Goal: Task Accomplishment & Management: Use online tool/utility

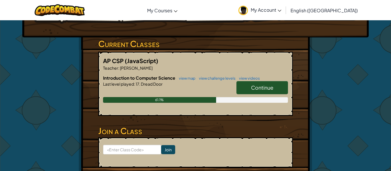
scroll to position [81, 0]
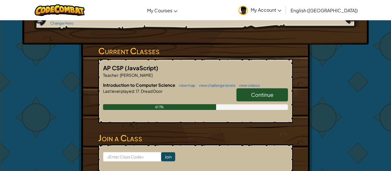
click at [267, 91] on span "Continue" at bounding box center [262, 94] width 22 height 7
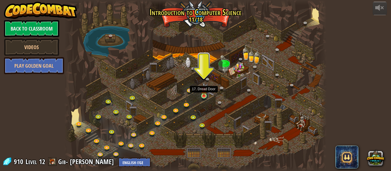
click at [203, 94] on img at bounding box center [204, 90] width 6 height 14
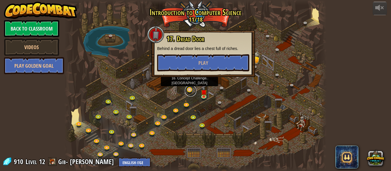
click at [188, 91] on link at bounding box center [190, 90] width 11 height 11
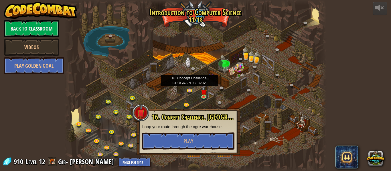
click at [184, 102] on div at bounding box center [195, 85] width 262 height 171
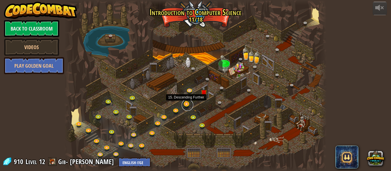
click at [185, 105] on link at bounding box center [187, 104] width 11 height 11
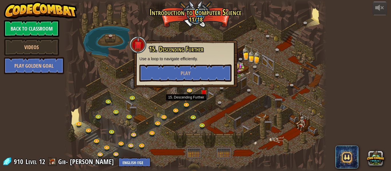
click at [190, 87] on div "15. Descending Further Use a loop to navigate efficiently. Play" at bounding box center [186, 64] width 104 height 47
click at [190, 90] on link at bounding box center [190, 90] width 11 height 11
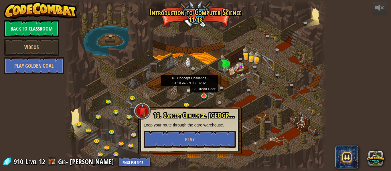
click at [203, 96] on img at bounding box center [204, 90] width 6 height 14
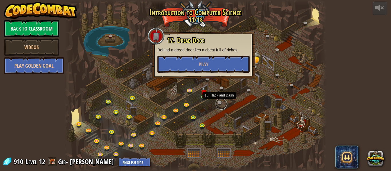
click at [220, 105] on link at bounding box center [220, 103] width 11 height 11
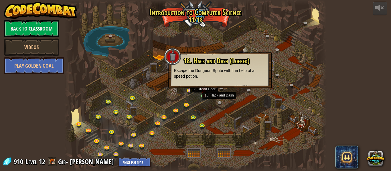
click at [203, 94] on img at bounding box center [204, 90] width 6 height 14
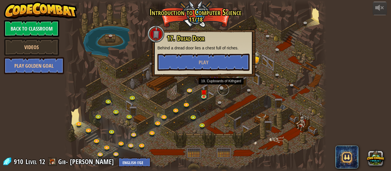
click at [220, 90] on link at bounding box center [222, 89] width 11 height 11
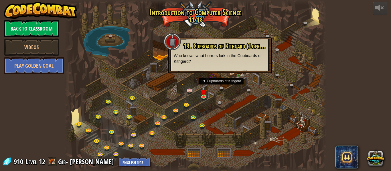
click at [185, 88] on div at bounding box center [195, 85] width 262 height 171
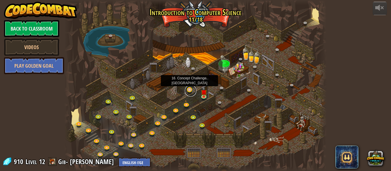
click at [187, 89] on link at bounding box center [190, 90] width 11 height 11
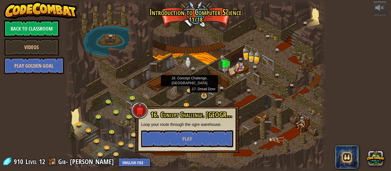
click at [203, 96] on img at bounding box center [204, 90] width 6 height 14
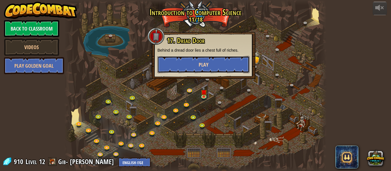
click at [212, 64] on button "Play" at bounding box center [203, 64] width 92 height 17
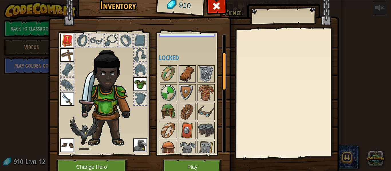
scroll to position [55, 0]
click at [166, 74] on img at bounding box center [168, 74] width 16 height 16
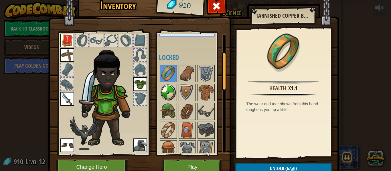
click at [168, 90] on img at bounding box center [168, 93] width 16 height 16
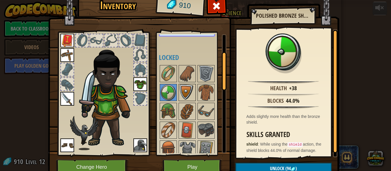
click at [183, 94] on img at bounding box center [187, 93] width 16 height 16
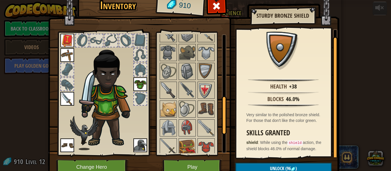
scroll to position [211, 0]
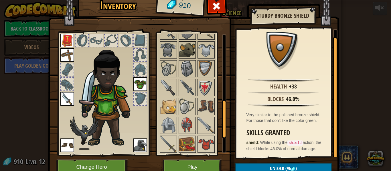
click at [184, 51] on img at bounding box center [187, 50] width 16 height 16
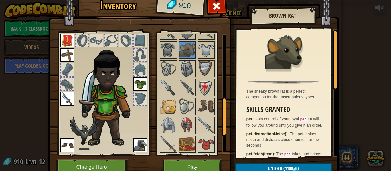
scroll to position [197, 0]
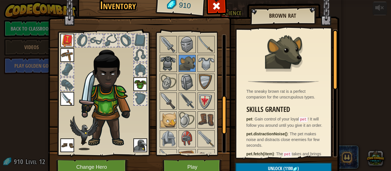
click at [168, 66] on img at bounding box center [168, 63] width 16 height 16
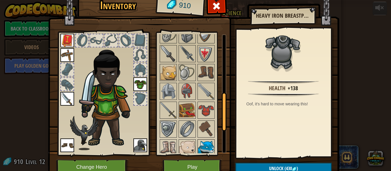
scroll to position [166, 0]
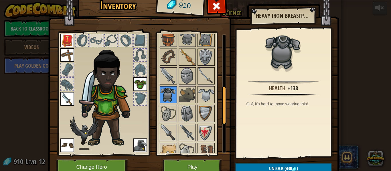
click at [166, 91] on img at bounding box center [168, 95] width 16 height 16
click at [186, 83] on img at bounding box center [187, 76] width 16 height 16
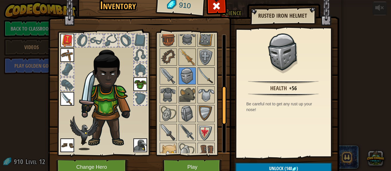
click at [204, 77] on img at bounding box center [206, 76] width 16 height 16
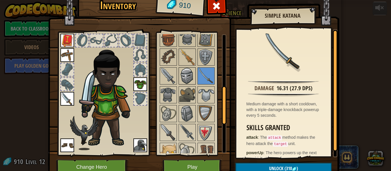
click at [192, 77] on img at bounding box center [187, 76] width 16 height 16
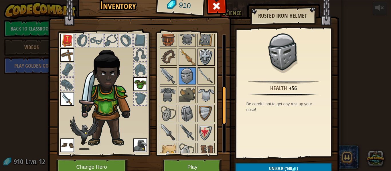
click at [203, 60] on img at bounding box center [206, 57] width 16 height 16
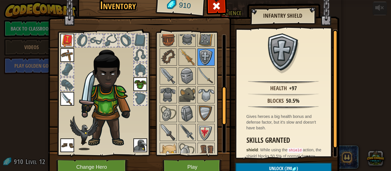
scroll to position [180, 0]
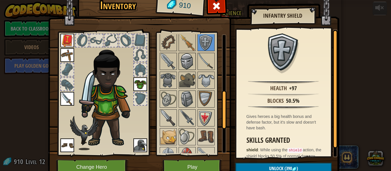
click at [188, 66] on img at bounding box center [187, 61] width 16 height 16
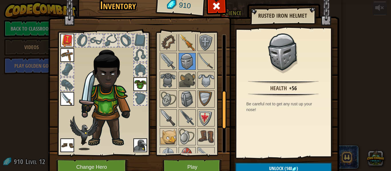
click at [191, 45] on img at bounding box center [187, 43] width 16 height 16
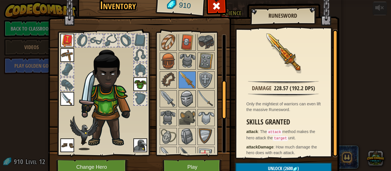
scroll to position [141, 0]
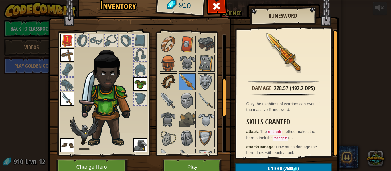
click at [170, 82] on img at bounding box center [168, 82] width 16 height 16
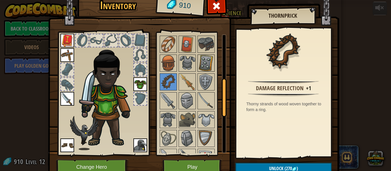
click at [206, 62] on img at bounding box center [206, 63] width 16 height 16
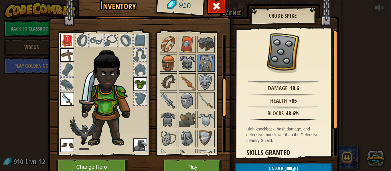
click at [190, 62] on img at bounding box center [187, 63] width 16 height 16
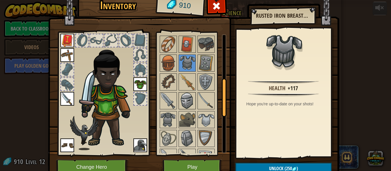
click at [189, 96] on img at bounding box center [187, 101] width 16 height 16
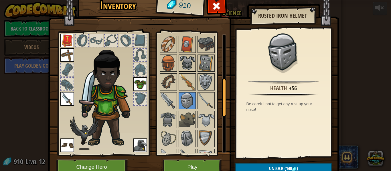
click at [185, 62] on img at bounding box center [187, 63] width 16 height 16
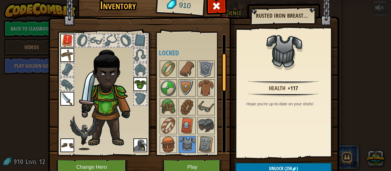
scroll to position [59, 0]
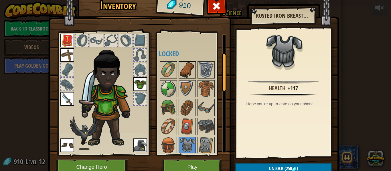
click at [188, 73] on img at bounding box center [187, 70] width 16 height 16
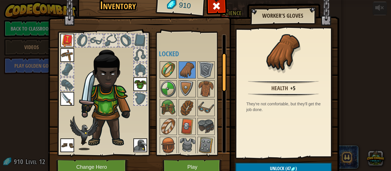
click at [164, 71] on img at bounding box center [168, 70] width 16 height 16
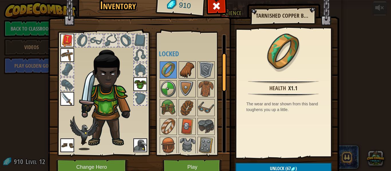
click at [181, 75] on img at bounding box center [187, 70] width 16 height 16
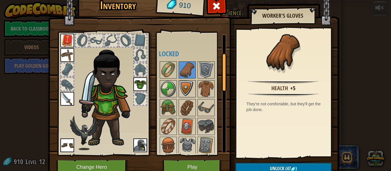
click at [184, 84] on img at bounding box center [187, 89] width 16 height 16
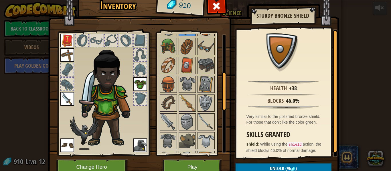
scroll to position [120, 0]
click at [171, 120] on img at bounding box center [168, 122] width 16 height 16
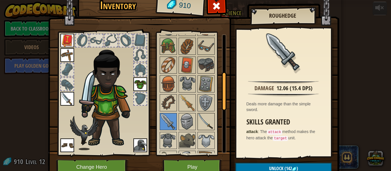
click at [204, 121] on img at bounding box center [206, 122] width 16 height 16
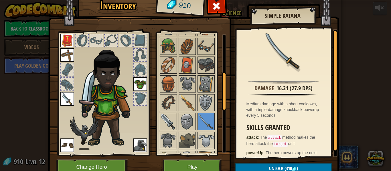
click at [170, 121] on img at bounding box center [168, 122] width 16 height 16
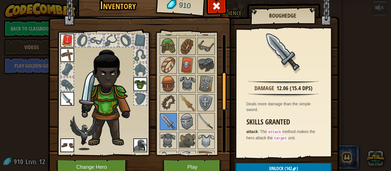
click at [66, 102] on img at bounding box center [67, 99] width 14 height 14
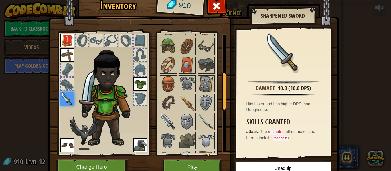
click at [173, 119] on img at bounding box center [168, 122] width 16 height 16
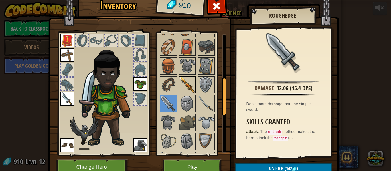
scroll to position [138, 0]
click at [186, 65] on img at bounding box center [187, 67] width 16 height 16
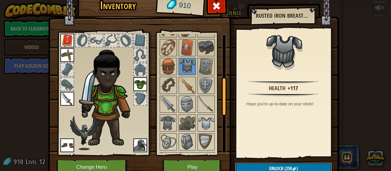
click at [288, 168] on span "(250" at bounding box center [287, 169] width 9 height 6
click at [286, 170] on button "Confirm" at bounding box center [283, 169] width 96 height 12
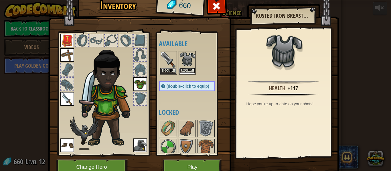
click at [187, 70] on button "Equip" at bounding box center [187, 71] width 16 height 6
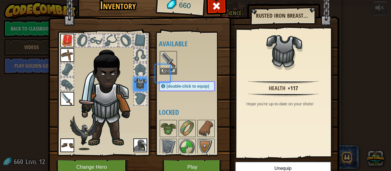
click at [187, 70] on div at bounding box center [192, 62] width 67 height 25
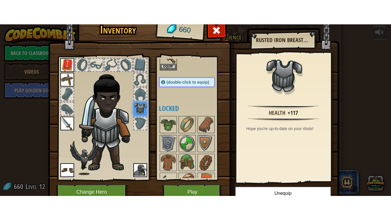
scroll to position [38, 0]
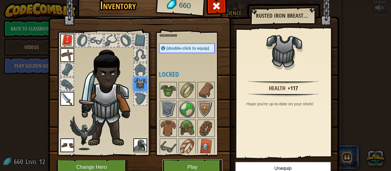
click at [196, 165] on button "Play" at bounding box center [192, 168] width 60 height 16
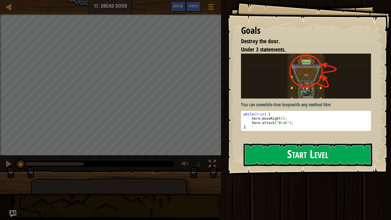
click at [294, 108] on p "You can use while-true loops with any method like:" at bounding box center [306, 104] width 130 height 7
click at [314, 157] on button "Start Level" at bounding box center [307, 154] width 128 height 23
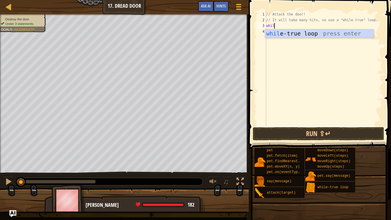
type textarea "while"
click at [302, 37] on div "while -true loop press enter" at bounding box center [319, 42] width 108 height 26
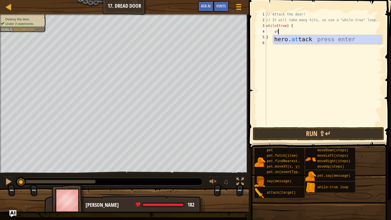
scroll to position [3, 1]
click at [307, 37] on div "hero. at tack press enter" at bounding box center [327, 48] width 108 height 26
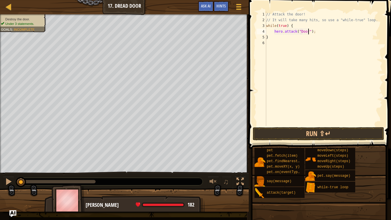
scroll to position [3, 6]
type textarea "hero.attack("Door");"
click at [325, 139] on button "Run ⇧↵" at bounding box center [317, 133] width 131 height 13
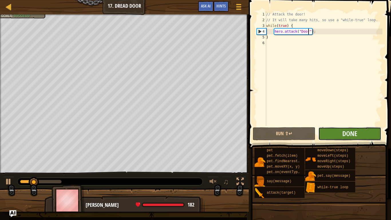
click at [331, 132] on button "Done" at bounding box center [349, 133] width 63 height 13
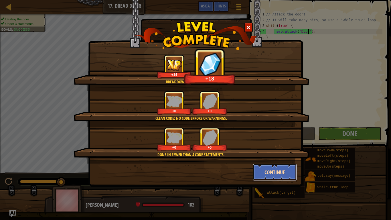
click at [280, 169] on button "Continue" at bounding box center [274, 171] width 44 height 17
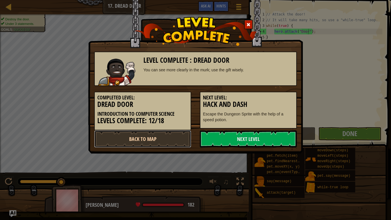
click at [162, 143] on link "Back to Map" at bounding box center [142, 138] width 97 height 17
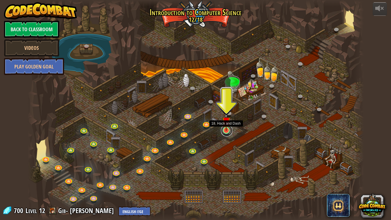
click at [224, 131] on link at bounding box center [226, 130] width 11 height 11
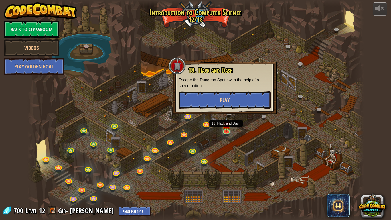
click at [233, 101] on button "Play" at bounding box center [224, 99] width 92 height 17
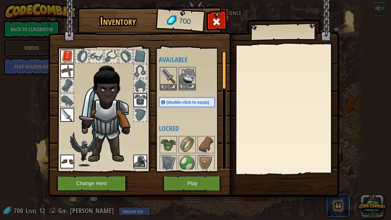
click at [185, 82] on img at bounding box center [187, 75] width 16 height 16
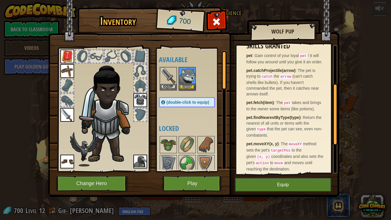
scroll to position [81, 0]
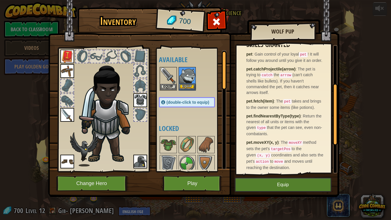
click at [184, 78] on img at bounding box center [187, 75] width 16 height 16
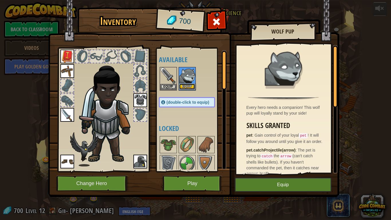
click at [187, 85] on button "Equip" at bounding box center [187, 86] width 16 height 6
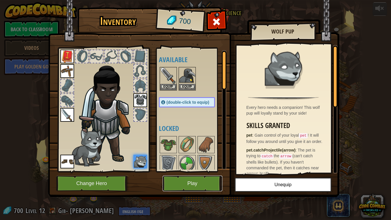
click at [202, 171] on button "Play" at bounding box center [192, 183] width 60 height 16
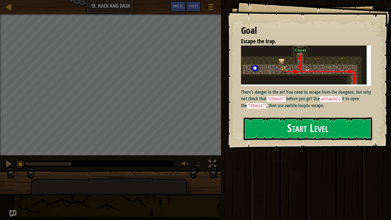
click at [305, 142] on div "Goal Escape the trap. There's danger in the air! You need to escape from the du…" at bounding box center [308, 74] width 164 height 149
click at [308, 134] on button "Start Level" at bounding box center [307, 128] width 128 height 23
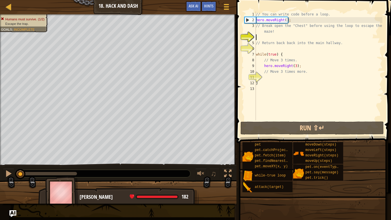
click at [293, 21] on div "// You can write code before a loop. hero . moveRight ( ) ; // Break open the "…" at bounding box center [318, 71] width 128 height 120
type textarea "hero.moveRight();"
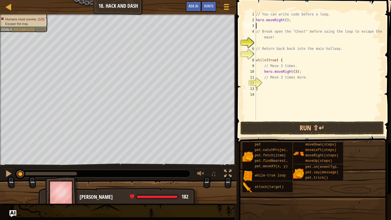
scroll to position [3, 0]
type textarea "up"
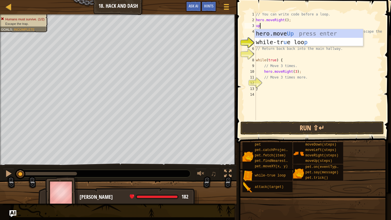
scroll to position [3, 0]
click at [297, 34] on div "hero.move Up press enter while-tr u e loo p press enter" at bounding box center [308, 46] width 108 height 34
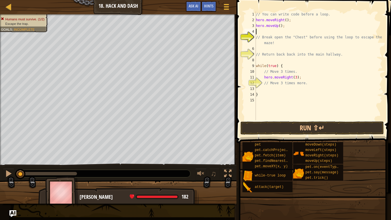
scroll to position [3, 0]
type textarea "hero.moveUp();"
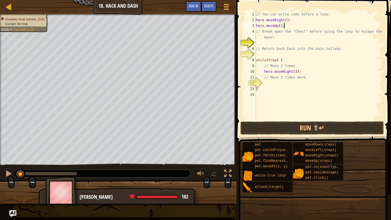
click at [273, 44] on div "// You can write code before a loop. hero . moveRight ( ) ; hero . moveUp ( ) ;…" at bounding box center [318, 71] width 128 height 120
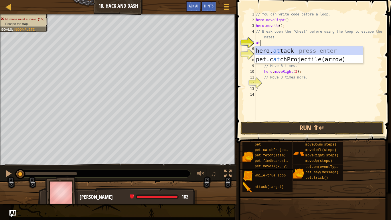
scroll to position [3, 1]
click at [295, 52] on div "hero. att ack press enter pet.c at chProjec t ile(arrow) press enter" at bounding box center [308, 63] width 108 height 34
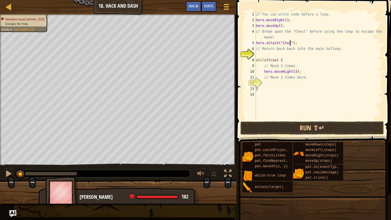
type textarea "hero.attack("Chest");"
click at [292, 55] on div "// You can write code before a loop. hero . moveRight ( ) ; hero . moveUp ( ) ;…" at bounding box center [318, 71] width 128 height 120
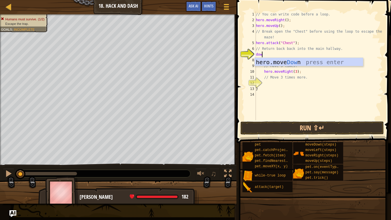
type textarea "down"
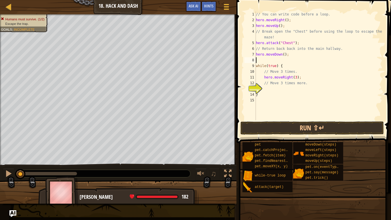
click at [272, 86] on div "// You can write code before a loop. hero . moveRight ( ) ; hero . moveUp ( ) ;…" at bounding box center [318, 71] width 128 height 120
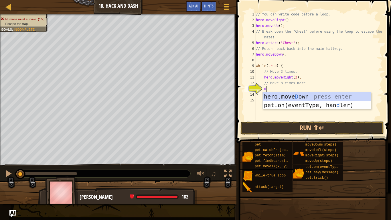
type textarea "down"
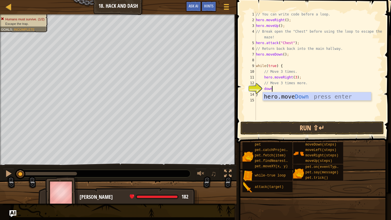
scroll to position [3, 2]
click at [315, 93] on div "hero.move Down press enter" at bounding box center [316, 105] width 108 height 26
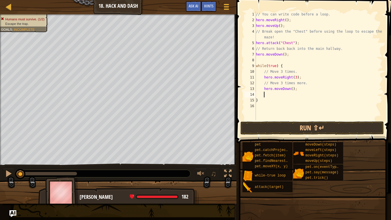
click at [290, 89] on div "// You can write code before a loop. hero . moveRight ( ) ; hero . moveUp ( ) ;…" at bounding box center [318, 71] width 128 height 120
type textarea "hero.moveDown(3);"
click at [283, 126] on button "Run ⇧↵" at bounding box center [311, 127] width 143 height 13
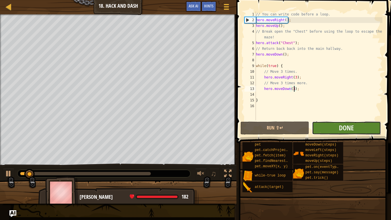
click at [357, 123] on button "Done" at bounding box center [346, 127] width 69 height 13
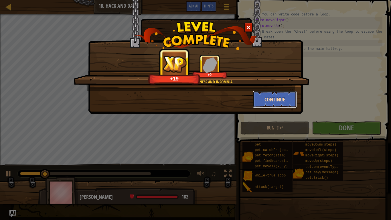
click at [266, 95] on button "Continue" at bounding box center [274, 99] width 44 height 17
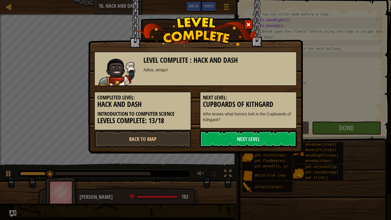
click at [266, 95] on h5 "Next Level:" at bounding box center [248, 98] width 91 height 6
click at [175, 140] on link "Back to Map" at bounding box center [142, 138] width 97 height 17
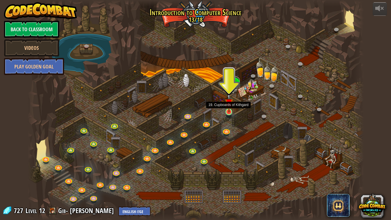
click at [230, 112] on img at bounding box center [228, 102] width 9 height 19
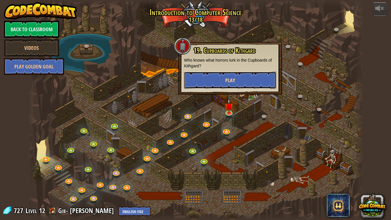
click at [238, 80] on button "Play" at bounding box center [230, 79] width 92 height 17
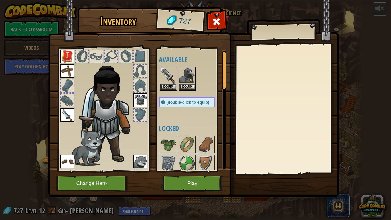
click at [198, 171] on button "Play" at bounding box center [192, 183] width 60 height 16
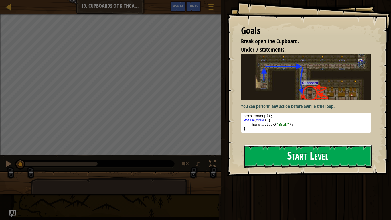
click at [325, 153] on button "Start Level" at bounding box center [307, 156] width 128 height 23
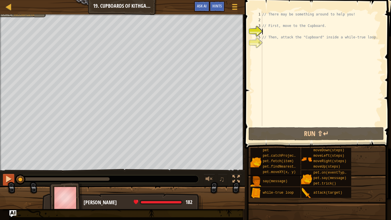
drag, startPoint x: 56, startPoint y: 180, endPoint x: 8, endPoint y: 181, distance: 48.1
click at [8, 171] on div "♫" at bounding box center [122, 177] width 244 height 17
click at [19, 15] on div at bounding box center [122, 14] width 244 height 1
click at [13, 7] on link "Map" at bounding box center [12, 7] width 3 height 8
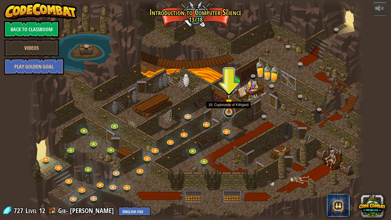
click at [230, 113] on link at bounding box center [228, 111] width 11 height 11
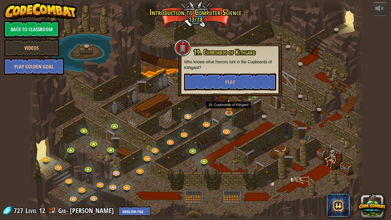
click at [236, 92] on div "19. Cupboards of Kithgard Who knows what horrors lurk in the Cupboards of Kithg…" at bounding box center [230, 69] width 104 height 53
click at [230, 75] on button "Play" at bounding box center [230, 81] width 92 height 17
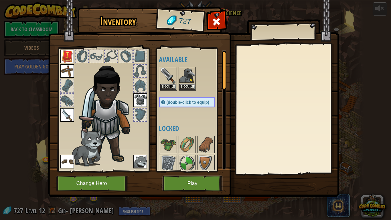
click at [190, 171] on button "Play" at bounding box center [192, 183] width 60 height 16
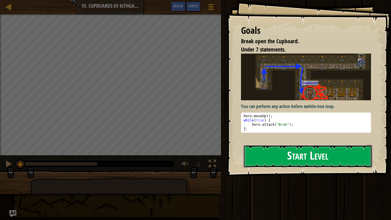
click at [293, 160] on button "Start Level" at bounding box center [307, 156] width 128 height 23
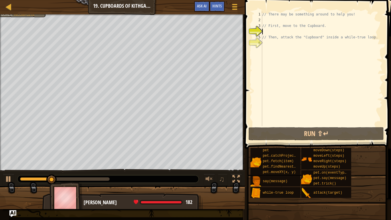
scroll to position [3, 0]
type textarea "up"
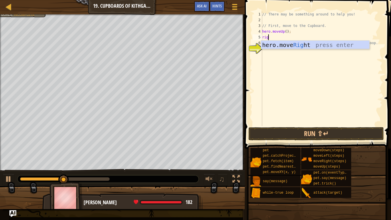
type textarea "right"
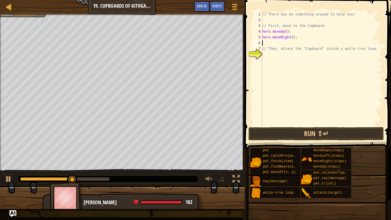
click at [293, 39] on div "// There may be something around to help you! // First, move to the Cupboard. h…" at bounding box center [321, 74] width 121 height 126
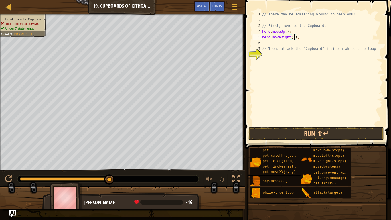
click at [289, 46] on div "// There may be something around to help you! // First, move to the Cupboard. h…" at bounding box center [321, 74] width 121 height 126
type textarea "// Then, attack the "Cupboard" inside a while-true loop."
click at [285, 44] on div "// There may be something around to help you! // First, move to the Cupboard. h…" at bounding box center [321, 74] width 121 height 126
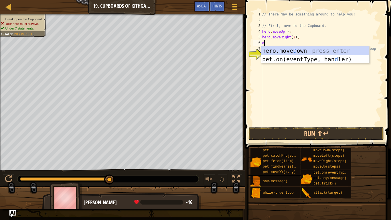
type textarea "down"
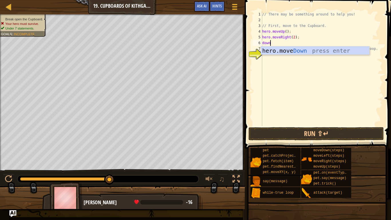
scroll to position [3, 1]
click at [296, 53] on div "hero.move Down press enter" at bounding box center [315, 59] width 108 height 26
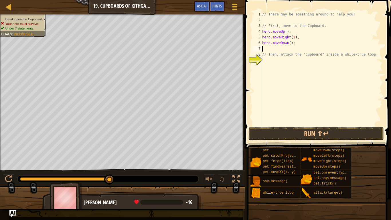
click at [290, 43] on div "// There may be something around to help you! // First, move to the Cupboard. h…" at bounding box center [321, 74] width 121 height 126
type textarea "hero.moveDown(2);"
click at [276, 48] on div "// There may be something around to help you! // First, move to the Cupboard. h…" at bounding box center [321, 74] width 121 height 126
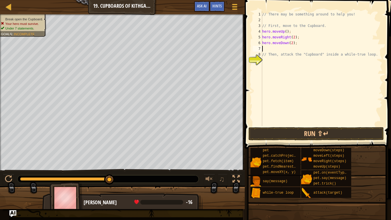
type textarea "hero.moveDown(2);"
click at [282, 56] on div "// There may be something around to help you! // First, move to the Cupboard. h…" at bounding box center [321, 74] width 121 height 126
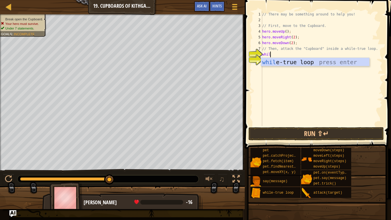
type textarea "while"
click at [311, 60] on div "while -true loop press enter" at bounding box center [315, 71] width 108 height 26
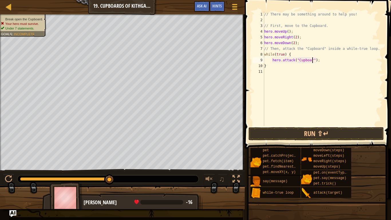
scroll to position [3, 7]
type textarea "hero.attack("Cupboard");"
click at [319, 133] on button "Run ⇧↵" at bounding box center [315, 133] width 135 height 13
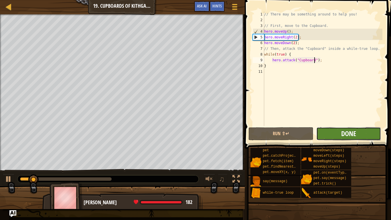
click at [343, 131] on span "Done" at bounding box center [348, 133] width 15 height 9
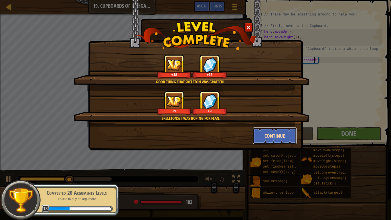
click at [276, 133] on button "Continue" at bounding box center [274, 135] width 44 height 17
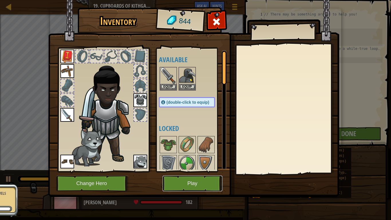
click at [195, 171] on button "Play" at bounding box center [192, 183] width 60 height 16
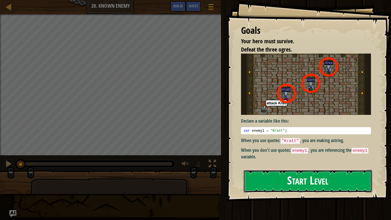
click at [308, 171] on button "Start Level" at bounding box center [307, 181] width 128 height 23
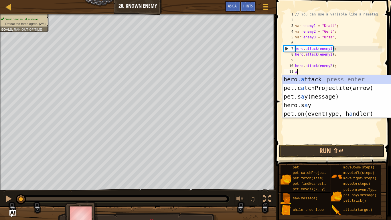
scroll to position [3, 0]
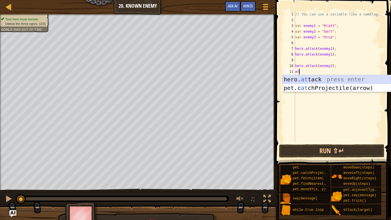
click at [331, 78] on div "hero. at tack press enter pet.c at chProjectile(arrow) press enter" at bounding box center [336, 92] width 108 height 34
type textarea "hero.attack(enemy);"
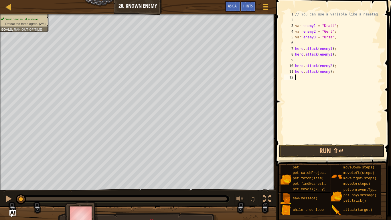
scroll to position [3, 0]
type textarea "hero.attack(enemy2);"
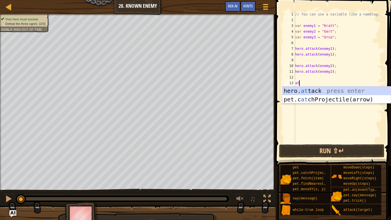
scroll to position [3, 1]
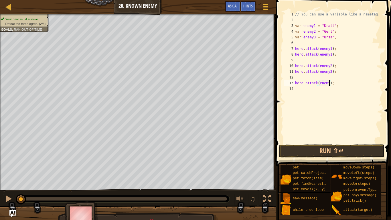
type textarea "hero.attack(enemy3);"
click at [338, 150] on button "Run ⇧↵" at bounding box center [331, 150] width 105 height 13
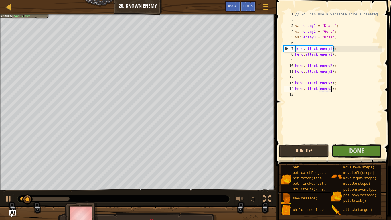
click at [338, 150] on button "Done" at bounding box center [356, 150] width 50 height 13
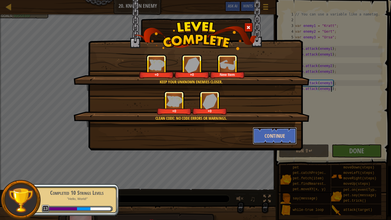
click at [258, 130] on button "Continue" at bounding box center [274, 135] width 44 height 17
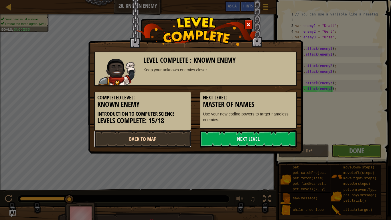
click at [140, 132] on link "Back to Map" at bounding box center [142, 138] width 97 height 17
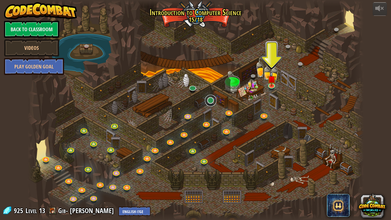
click at [210, 102] on link at bounding box center [210, 100] width 11 height 11
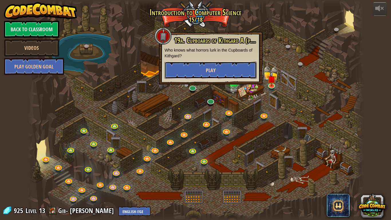
click at [224, 67] on button "Play" at bounding box center [210, 69] width 92 height 17
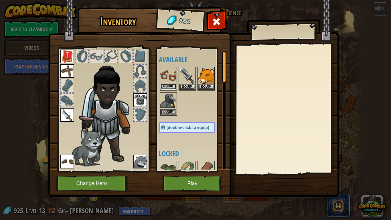
click at [171, 85] on button "Equip" at bounding box center [168, 86] width 16 height 6
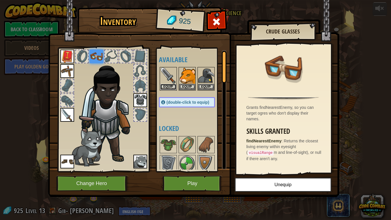
click at [171, 85] on button "Equip" at bounding box center [168, 87] width 16 height 6
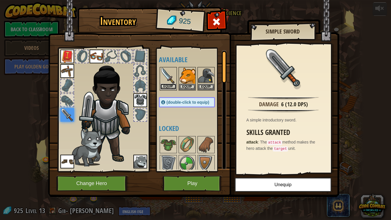
click at [170, 87] on button "Equip" at bounding box center [168, 86] width 16 height 6
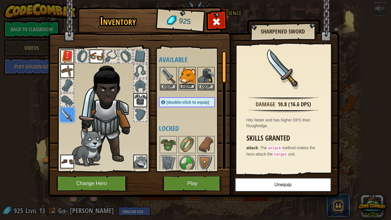
click at [188, 88] on button "Equip" at bounding box center [187, 86] width 16 height 6
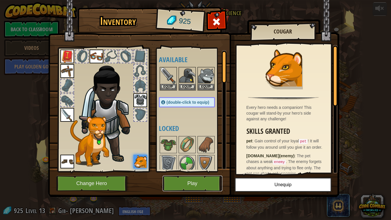
click at [191, 171] on button "Play" at bounding box center [192, 183] width 60 height 16
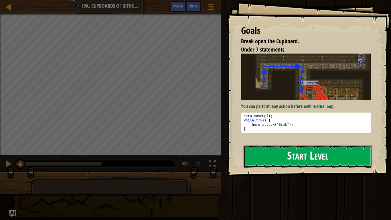
click at [302, 156] on button "Start Level" at bounding box center [307, 156] width 128 height 23
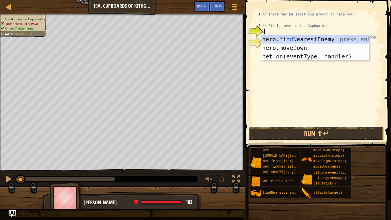
scroll to position [3, 0]
type textarea "down"
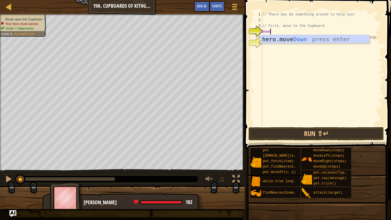
scroll to position [3, 1]
click at [296, 37] on div "hero.move Down press enter" at bounding box center [315, 48] width 108 height 26
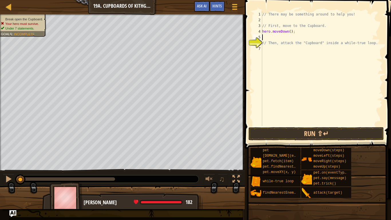
scroll to position [3, 0]
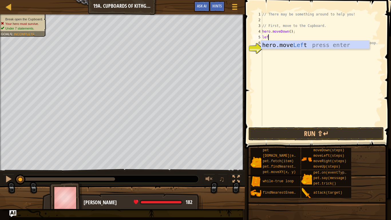
type textarea "left"
click at [298, 44] on div "hero.move Left press enter" at bounding box center [315, 54] width 108 height 26
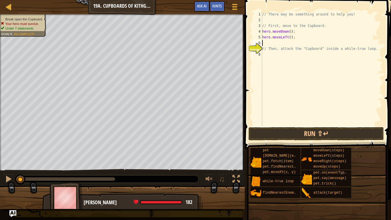
scroll to position [3, 0]
click at [291, 37] on div "// There may be something around to help you! // First, move to the Cupboard. h…" at bounding box center [321, 74] width 121 height 126
type textarea "hero.moveLeft(2);"
click at [286, 45] on div "// There may be something around to help you! // First, move to the Cupboard. h…" at bounding box center [321, 74] width 121 height 126
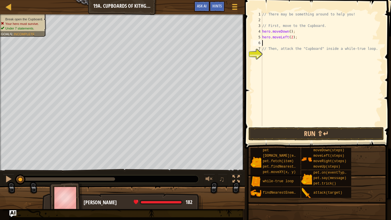
scroll to position [3, 0]
type textarea "up"
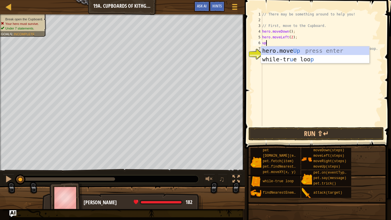
scroll to position [3, 0]
click at [297, 49] on div "hero.move Up press enter while-tr u e loo p press enter" at bounding box center [315, 63] width 108 height 34
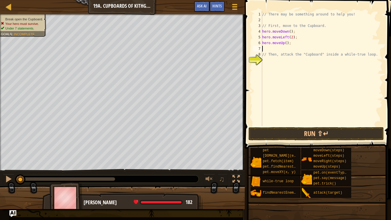
click at [285, 43] on div "// There may be something around to help you! // First, move to the Cupboard. h…" at bounding box center [321, 74] width 121 height 126
type textarea "hero.moveUp(2);"
click at [274, 65] on div "// There may be something around to help you! // First, move to the Cupboard. h…" at bounding box center [321, 74] width 121 height 126
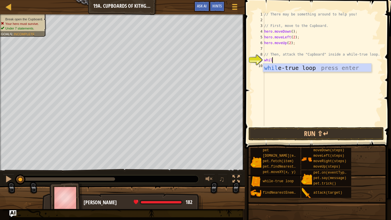
type textarea "while"
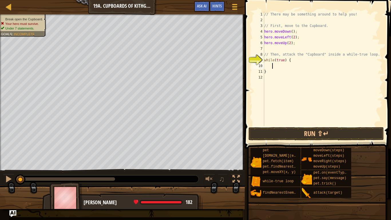
scroll to position [3, 1]
type textarea "C"
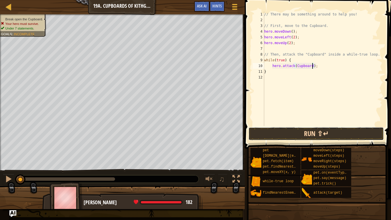
click at [312, 136] on button "Run ⇧↵" at bounding box center [315, 133] width 135 height 13
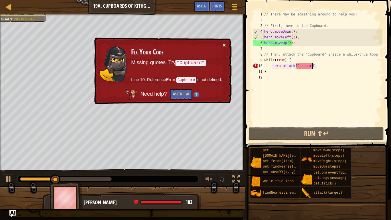
click at [223, 45] on button "×" at bounding box center [223, 45] width 3 height 6
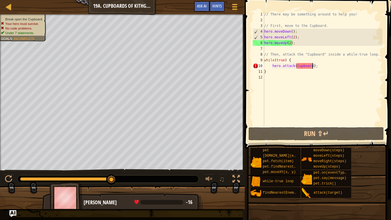
click at [291, 71] on div "// There may be something around to help you! // First, move to the Cupboard. h…" at bounding box center [322, 74] width 119 height 126
click at [318, 67] on div "// There may be something around to help you! // First, move to the Cupboard. h…" at bounding box center [322, 74] width 119 height 126
type textarea "hero.attack(Cupboard);"
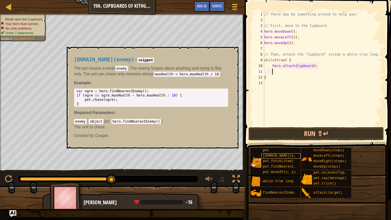
click at [290, 157] on span "[DOMAIN_NAME](enemy)" at bounding box center [282, 156] width 41 height 4
click at [233, 53] on button "×" at bounding box center [231, 53] width 5 height 8
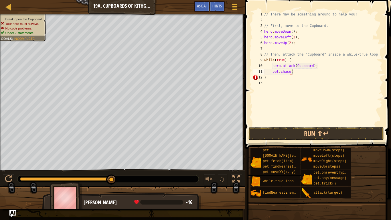
click at [293, 74] on div "// There may be something around to help you! // First, move to the Cupboard. h…" at bounding box center [322, 74] width 119 height 126
type textarea "[DOMAIN_NAME](ogres)"
click at [314, 138] on button "Run ⇧↵" at bounding box center [315, 133] width 135 height 13
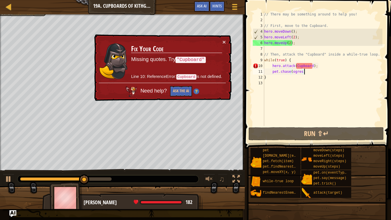
click at [297, 19] on div "// There may be something around to help you! // First, move to the Cupboard. h…" at bounding box center [322, 74] width 119 height 126
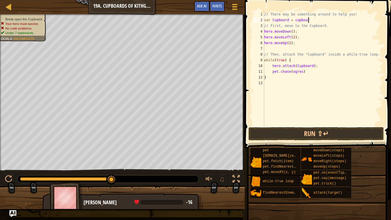
scroll to position [3, 6]
click at [296, 65] on div "// There may be something around to help you! var Cupboard = cupboard // First,…" at bounding box center [322, 74] width 119 height 126
type textarea "hero.attack(cupboard);"
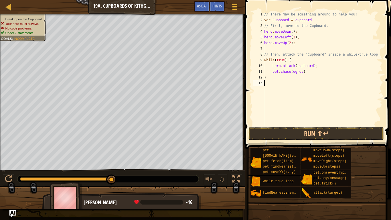
click at [309, 73] on div "// There may be something around to help you! var Cupboard = cupboard // First,…" at bounding box center [322, 74] width 119 height 126
type textarea "pet"
click at [315, 132] on button "Run ⇧↵" at bounding box center [315, 133] width 135 height 13
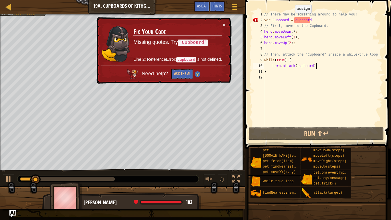
click at [293, 20] on div "// There may be something around to help you! var Cupboard = cupboard // First,…" at bounding box center [322, 74] width 119 height 126
click at [274, 19] on div "// There may be something around to help you! var Cupboard = cupboard // First,…" at bounding box center [322, 74] width 119 height 126
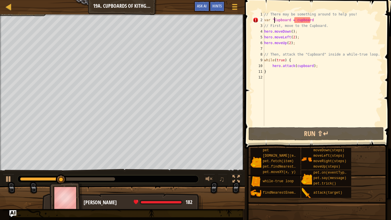
click at [290, 20] on div "// There may be something around to help you! var "Cupboard = cupboard // First…" at bounding box center [322, 74] width 119 height 126
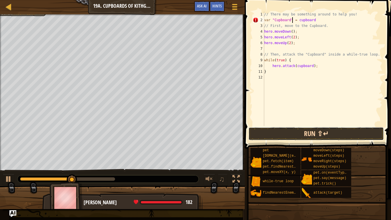
click at [324, 128] on button "Run ⇧↵" at bounding box center [315, 133] width 135 height 13
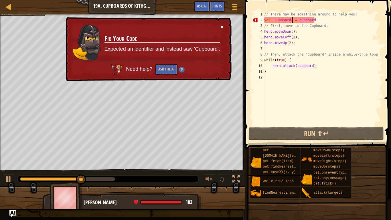
click at [222, 25] on button "×" at bounding box center [221, 27] width 3 height 6
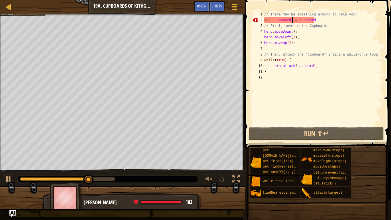
click at [315, 21] on div "// There may be something around to help you! var "Cupboard" = cupboard // Firs…" at bounding box center [322, 74] width 119 height 126
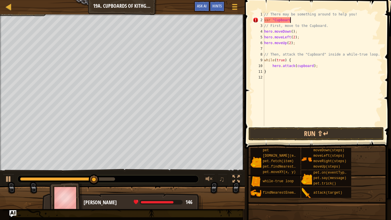
scroll to position [3, 1]
type textarea "var"
type textarea "// There may be something around to help you!"
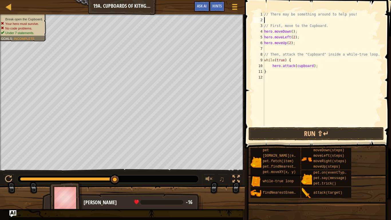
click at [317, 68] on div "// There may be something around to help you! // First, move to the Cupboard. h…" at bounding box center [322, 74] width 119 height 126
type textarea "hero.attack(cupboard);"
click at [300, 66] on div "// There may be something around to help you! // First, move to the Cupboard. h…" at bounding box center [322, 74] width 119 height 126
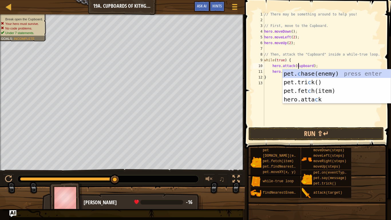
click at [321, 66] on div "// There may be something around to help you! // First, move to the Cupboard. h…" at bounding box center [322, 74] width 119 height 126
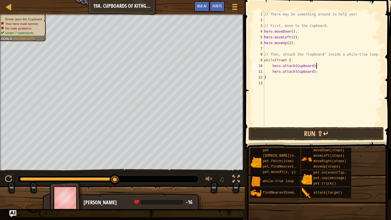
click at [317, 75] on div "// There may be something around to help you! // First, move to the Cupboard. h…" at bounding box center [322, 74] width 119 height 126
click at [319, 71] on div "// There may be something around to help you! // First, move to the Cupboard. h…" at bounding box center [322, 74] width 119 height 126
type textarea "hero.attack(Cupboard);"
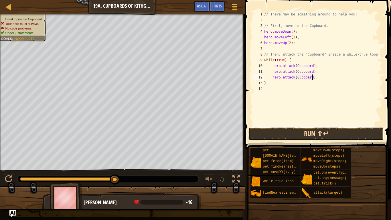
click at [323, 133] on button "Run ⇧↵" at bounding box center [315, 133] width 135 height 13
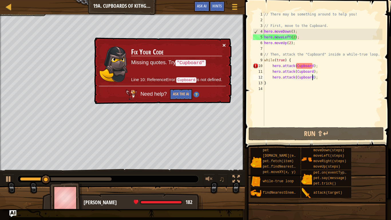
click at [224, 42] on button "×" at bounding box center [223, 45] width 3 height 6
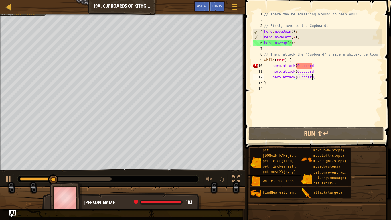
click at [296, 67] on div "// There may be something around to help you! // First, move to the Cupboard. h…" at bounding box center [322, 74] width 119 height 126
click at [312, 66] on div "// There may be something around to help you! // First, move to the Cupboard. h…" at bounding box center [322, 74] width 119 height 126
click at [314, 66] on div "// There may be something around to help you! // First, move to the Cupboard. h…" at bounding box center [322, 74] width 119 height 126
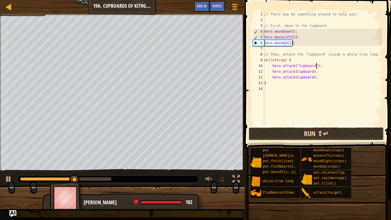
click at [322, 130] on button "Run ⇧↵" at bounding box center [315, 133] width 135 height 13
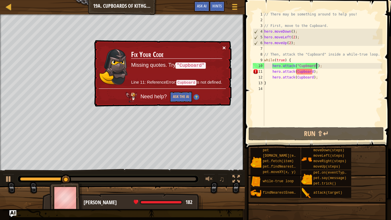
click at [224, 45] on button "×" at bounding box center [223, 48] width 3 height 6
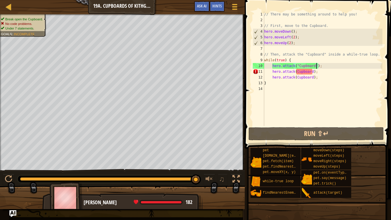
click at [297, 72] on div "// There may be something around to help you! // First, move to the Cupboard. h…" at bounding box center [322, 74] width 119 height 126
click at [313, 70] on div "// There may be something around to help you! // First, move to the Cupboard. h…" at bounding box center [322, 74] width 119 height 126
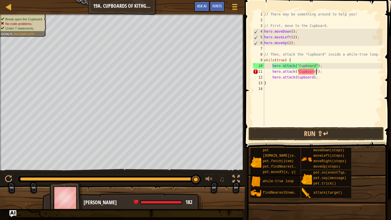
scroll to position [3, 7]
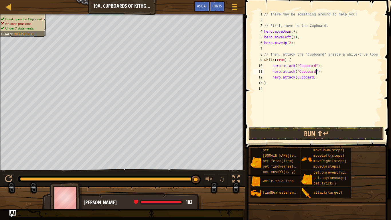
click at [296, 77] on div "// There may be something around to help you! // First, move to the Cupboard. h…" at bounding box center [322, 74] width 119 height 126
click at [313, 77] on div "// There may be something around to help you! // First, move to the Cupboard. h…" at bounding box center [322, 74] width 119 height 126
type textarea "hero.attack("Cupboard");"
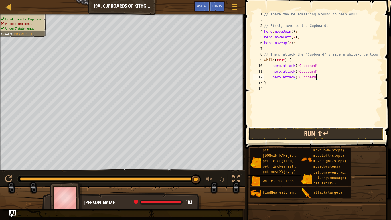
click at [320, 134] on button "Run ⇧↵" at bounding box center [315, 133] width 135 height 13
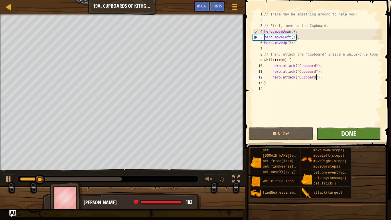
click at [344, 136] on span "Done" at bounding box center [348, 133] width 15 height 9
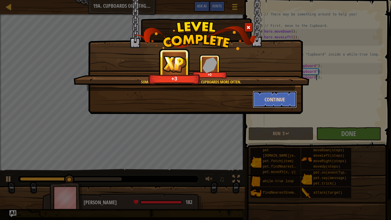
click at [280, 101] on button "Continue" at bounding box center [274, 99] width 44 height 17
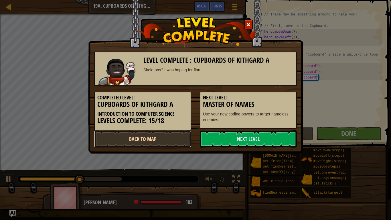
click at [174, 133] on link "Back to Map" at bounding box center [142, 138] width 97 height 17
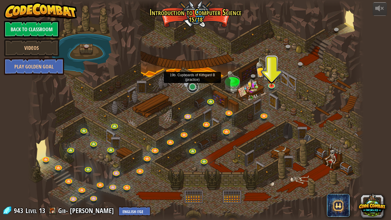
click at [192, 89] on link at bounding box center [192, 86] width 11 height 11
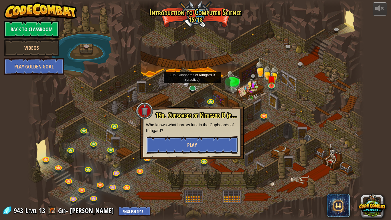
click at [204, 142] on button "Play" at bounding box center [192, 144] width 92 height 17
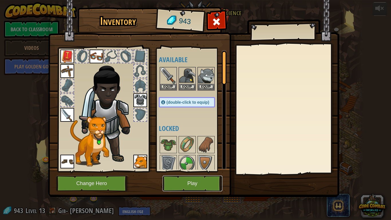
click at [200, 171] on button "Play" at bounding box center [192, 183] width 60 height 16
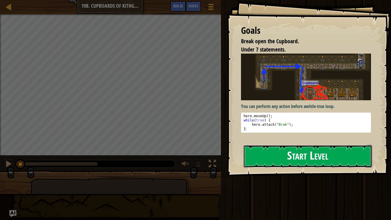
click at [305, 156] on button "Start Level" at bounding box center [307, 156] width 128 height 23
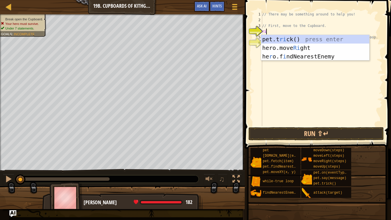
type textarea "right"
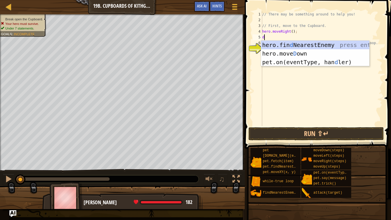
scroll to position [3, 1]
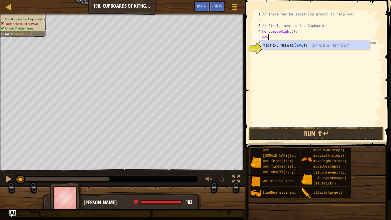
type textarea "down"
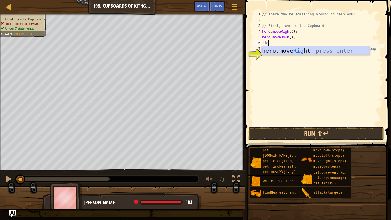
type textarea "right"
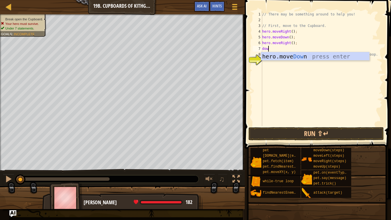
scroll to position [3, 1]
type textarea "down"
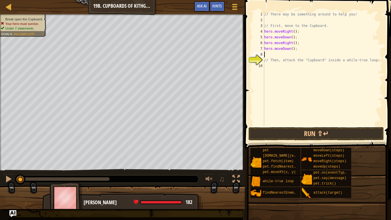
scroll to position [3, 0]
click at [292, 49] on div "// There may be something around to help you! // First, move to the Cupboard. h…" at bounding box center [322, 74] width 119 height 126
type textarea "hero.moveDown(2);"
click at [283, 69] on div "// There may be something around to help you! // First, move to the Cupboard. h…" at bounding box center [322, 74] width 119 height 126
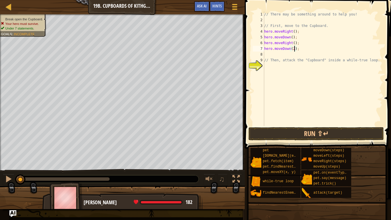
scroll to position [3, 0]
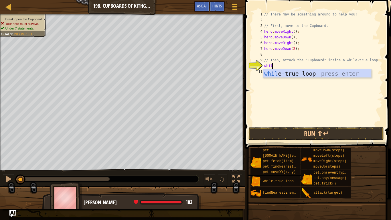
type textarea "while"
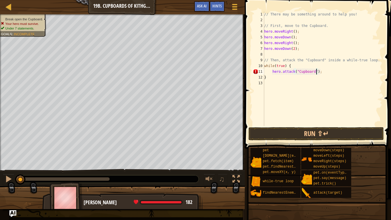
scroll to position [3, 7]
type textarea "hero.attack("Cupboard");"
click at [318, 138] on button "Run ⇧↵" at bounding box center [315, 133] width 135 height 13
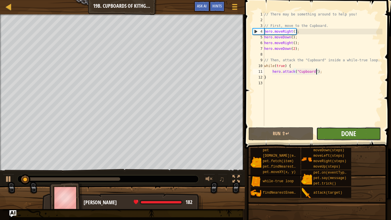
click at [351, 131] on span "Done" at bounding box center [348, 133] width 15 height 9
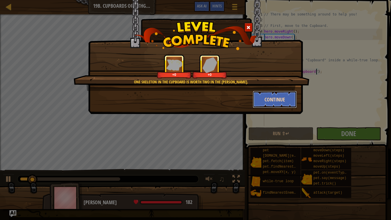
click at [264, 93] on button "Continue" at bounding box center [274, 99] width 44 height 17
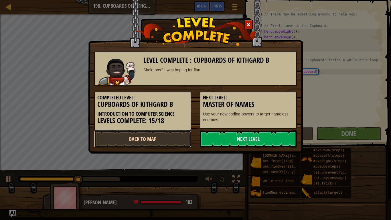
click at [160, 134] on link "Back to Map" at bounding box center [142, 138] width 97 height 17
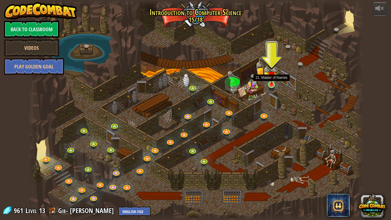
click at [270, 79] on img at bounding box center [271, 74] width 9 height 19
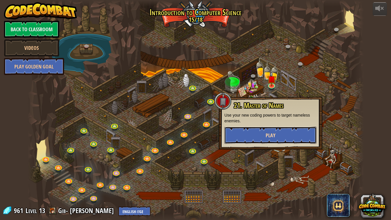
click at [270, 130] on button "Play" at bounding box center [270, 134] width 92 height 17
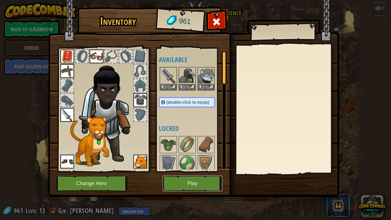
click at [204, 171] on button "Play" at bounding box center [192, 183] width 60 height 16
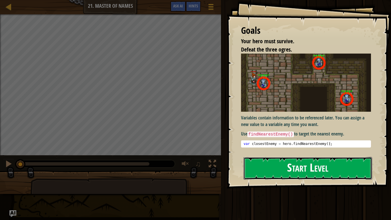
click at [305, 171] on button "Start Level" at bounding box center [307, 168] width 128 height 23
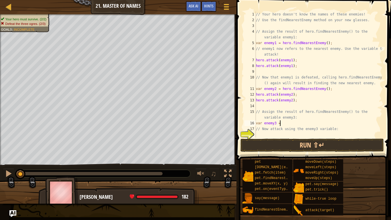
scroll to position [3, 3]
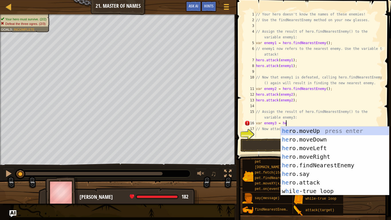
type textarea "var enemy3 = her"
click at [315, 165] on div "her o.moveUp press enter her o.moveDown press enter her o.moveLeft press enter …" at bounding box center [334, 169] width 108 height 86
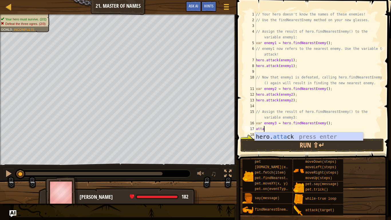
scroll to position [3, 1]
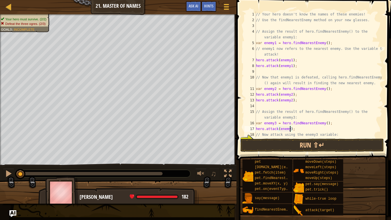
type textarea "hero.attack(enemy3);"
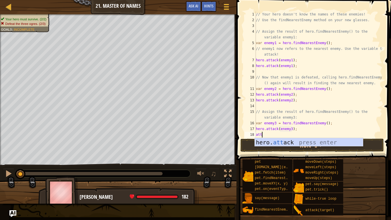
scroll to position [3, 1]
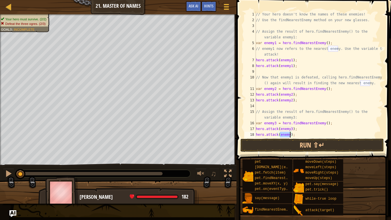
type textarea "hero.attack(enemy3);"
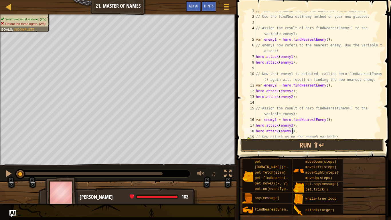
scroll to position [11, 0]
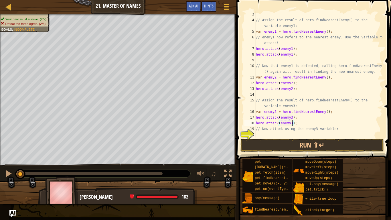
click at [322, 133] on div "// Assign the result of hero.findNearestEnemy() to the variable enemy1: var ene…" at bounding box center [318, 79] width 128 height 137
click at [301, 144] on button "Run ⇧↵" at bounding box center [311, 144] width 143 height 13
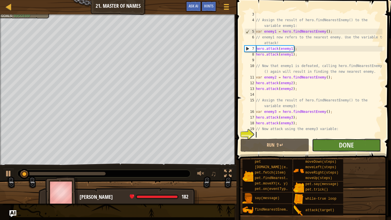
click at [335, 140] on button "Done" at bounding box center [346, 144] width 69 height 13
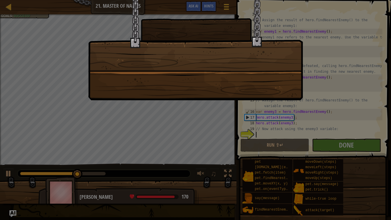
click at [199, 98] on div at bounding box center [195, 50] width 214 height 100
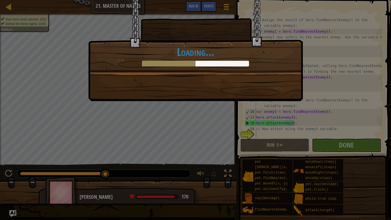
click at [349, 171] on div "Soon you will be master of programming! +0 +0 New Item Clean code: no code erro…" at bounding box center [195, 110] width 391 height 220
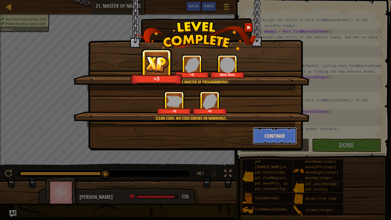
click at [274, 134] on button "Continue" at bounding box center [274, 135] width 44 height 17
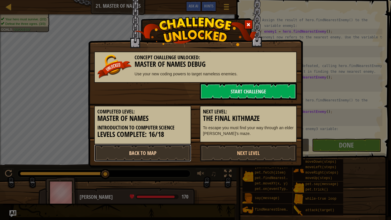
click at [174, 150] on link "Back to Map" at bounding box center [142, 152] width 97 height 17
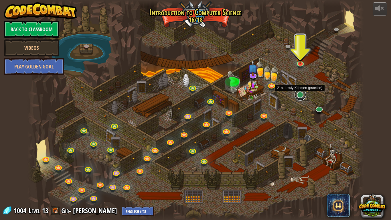
click at [297, 96] on link at bounding box center [299, 94] width 11 height 11
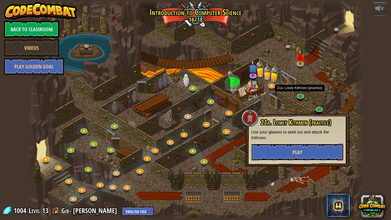
click at [301, 155] on span "Play" at bounding box center [297, 151] width 10 height 7
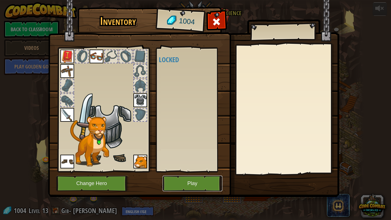
click at [205, 171] on button "Play" at bounding box center [192, 183] width 60 height 16
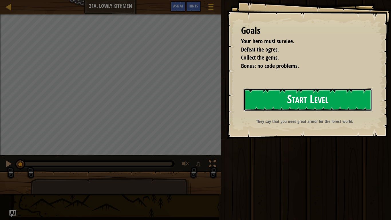
click at [296, 103] on button "Start Level" at bounding box center [307, 99] width 128 height 23
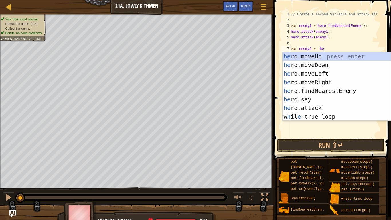
scroll to position [3, 5]
type textarea "var enemy2 = hero"
click at [327, 91] on div "hero .moveUp press enter hero .moveDown press enter hero .moveLeft press enter …" at bounding box center [336, 95] width 108 height 86
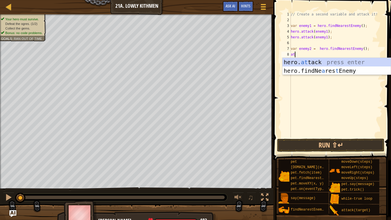
scroll to position [3, 1]
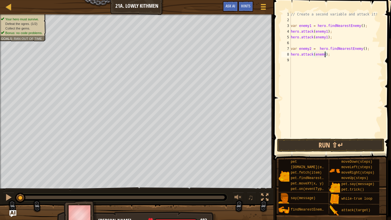
type textarea "hero.attack(enemy2);"
click at [350, 147] on button "Run ⇧↵" at bounding box center [330, 144] width 107 height 13
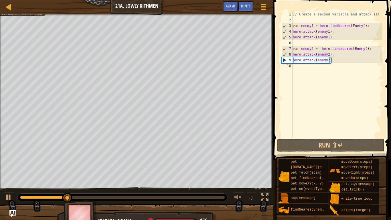
click at [325, 69] on div "// Create a second variable and attack it! var enemy1 = hero . findNearestEnemy…" at bounding box center [336, 79] width 91 height 137
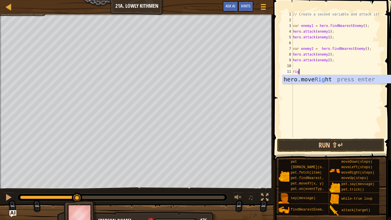
type textarea "righ"
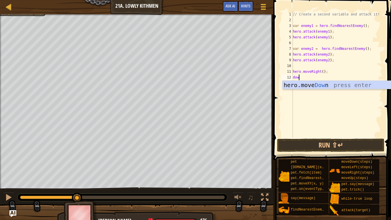
type textarea "down"
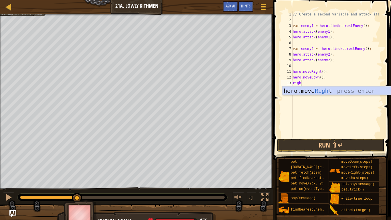
type textarea "right"
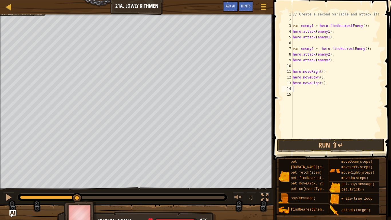
click at [322, 82] on div "// Create a second variable and attack it! var enemy1 = hero . findNearestEnemy…" at bounding box center [336, 79] width 91 height 137
type textarea "hero.moveRight(2);"
click at [329, 142] on button "Run ⇧↵" at bounding box center [330, 144] width 107 height 13
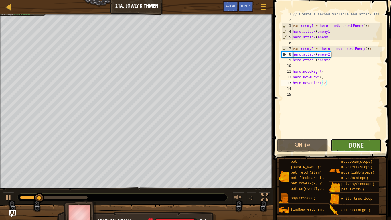
click at [340, 143] on button "Done" at bounding box center [356, 144] width 51 height 13
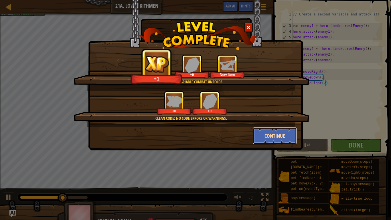
click at [282, 138] on button "Continue" at bounding box center [274, 135] width 44 height 17
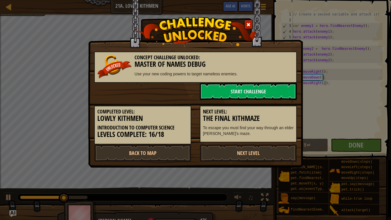
click at [282, 138] on div "Next Level: The Final Kithmaze To escape you must find your way through an elde…" at bounding box center [248, 124] width 97 height 37
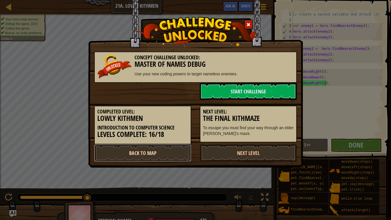
click at [162, 150] on link "Back to Map" at bounding box center [142, 152] width 97 height 17
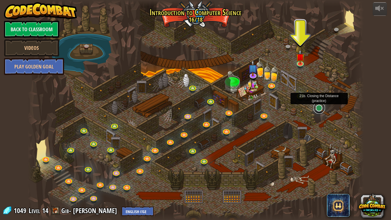
click at [316, 110] on link at bounding box center [318, 107] width 11 height 11
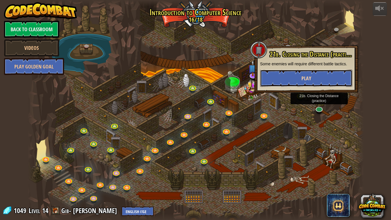
click at [309, 79] on span "Play" at bounding box center [306, 78] width 10 height 7
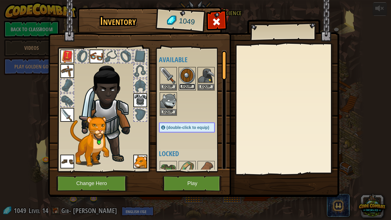
click at [188, 85] on button "Equip" at bounding box center [187, 86] width 16 height 6
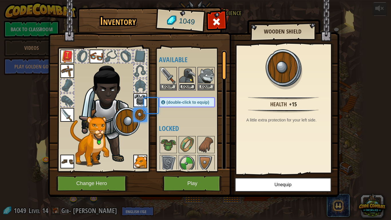
click at [188, 85] on button "Equip" at bounding box center [187, 87] width 16 height 6
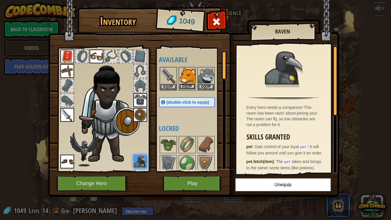
click at [188, 85] on button "Equip" at bounding box center [187, 86] width 16 height 6
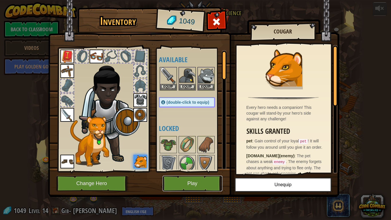
click at [198, 171] on button "Play" at bounding box center [192, 183] width 60 height 16
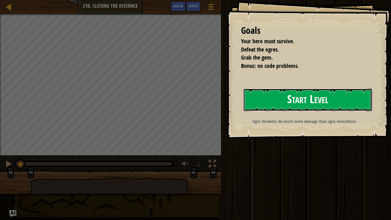
click at [343, 91] on button "Start Level" at bounding box center [307, 99] width 128 height 23
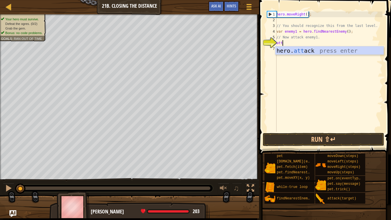
scroll to position [3, 1]
type textarea "attal"
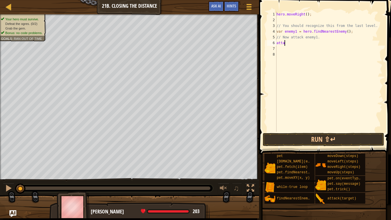
scroll to position [3, 1]
type textarea "hero.attack(enemy1);"
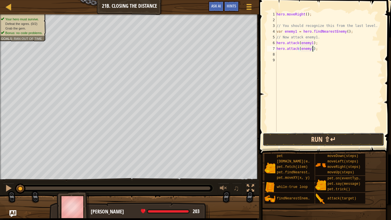
click at [332, 140] on button "Run ⇧↵" at bounding box center [322, 139] width 121 height 13
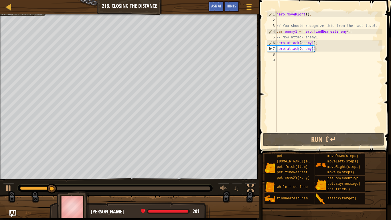
click at [324, 55] on div "hero . moveRight ( ) ; // You should recognize this from the last level. var en…" at bounding box center [328, 77] width 107 height 132
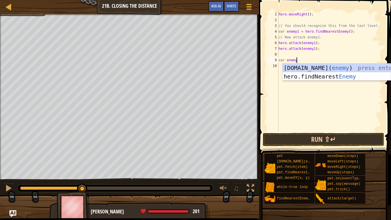
scroll to position [3, 3]
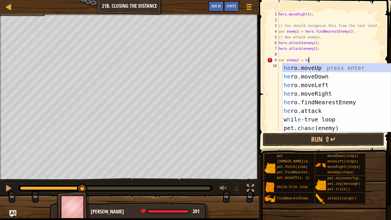
type textarea "var enemy2 = hero"
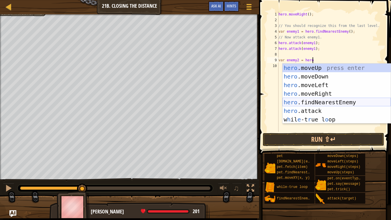
click at [338, 99] on div "hero .moveUp press enter hero .moveDown press enter hero .moveLeft press enter …" at bounding box center [336, 101] width 108 height 77
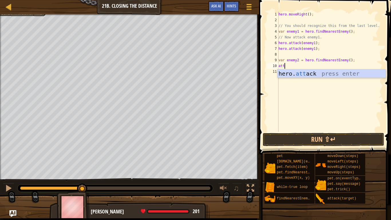
scroll to position [3, 1]
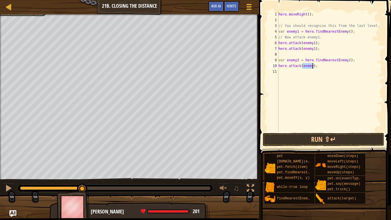
type textarea "hero.attack(enemy2);"
click at [348, 138] on button "Run ⇧↵" at bounding box center [322, 139] width 121 height 13
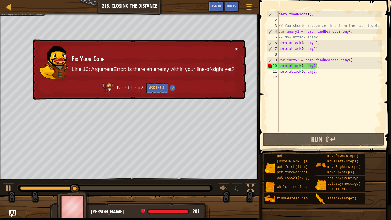
click at [234, 47] on button "×" at bounding box center [235, 49] width 3 height 6
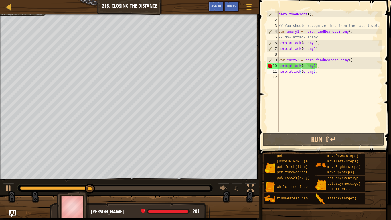
click at [315, 55] on div "hero . moveRight ( ) ; // You should recognize this from the last level. var en…" at bounding box center [329, 77] width 105 height 132
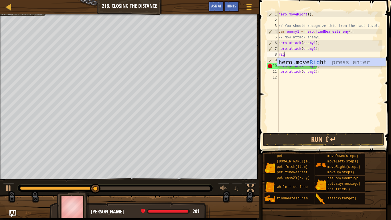
type textarea "right"
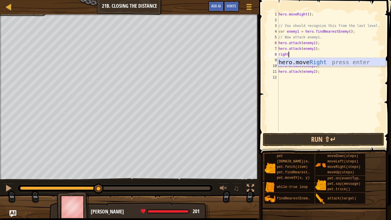
click at [330, 61] on div "hero.move Right press enter" at bounding box center [331, 71] width 108 height 26
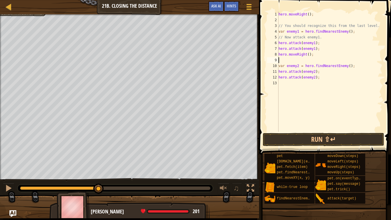
scroll to position [3, 0]
click at [296, 136] on button "Run ⇧↵" at bounding box center [322, 139] width 121 height 13
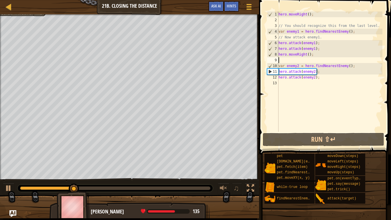
click at [307, 84] on div "hero . moveRight ( ) ; // You should recognize this from the last level. var en…" at bounding box center [329, 77] width 105 height 132
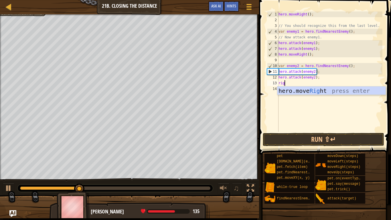
scroll to position [3, 1]
type textarea "right"
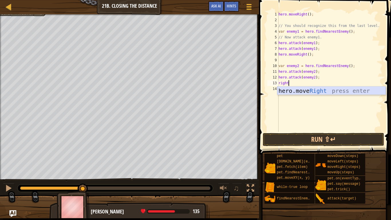
click at [314, 88] on div "hero.move Right press enter" at bounding box center [331, 99] width 108 height 26
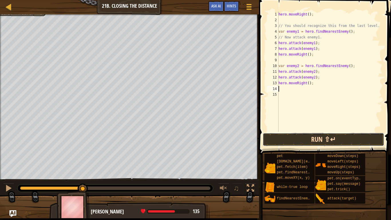
click at [323, 142] on button "Run ⇧↵" at bounding box center [322, 139] width 121 height 13
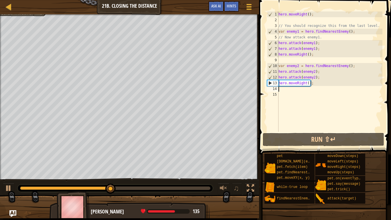
click at [324, 78] on div "hero . moveRight ( ) ; // You should recognize this from the last level. var en…" at bounding box center [329, 77] width 105 height 132
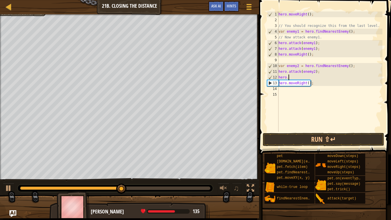
type textarea "hero"
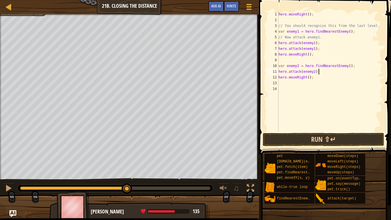
click at [317, 49] on div "hero . moveRight ( ) ; // You should recognize this from the last level. var en…" at bounding box center [329, 77] width 105 height 132
type textarea "hero"
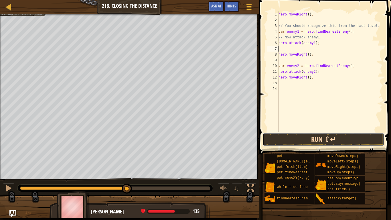
click at [328, 140] on button "Run ⇧↵" at bounding box center [322, 139] width 121 height 13
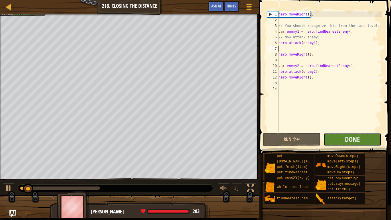
click at [336, 139] on button "Done" at bounding box center [352, 139] width 58 height 13
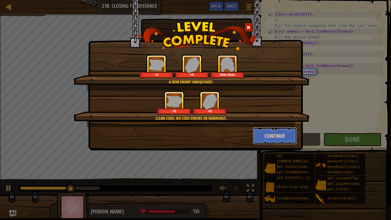
click at [276, 132] on button "Continue" at bounding box center [274, 135] width 44 height 17
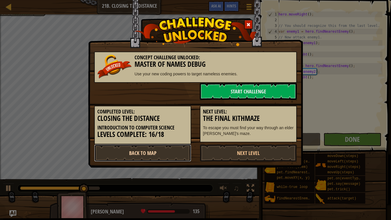
click at [160, 149] on link "Back to Map" at bounding box center [142, 152] width 97 height 17
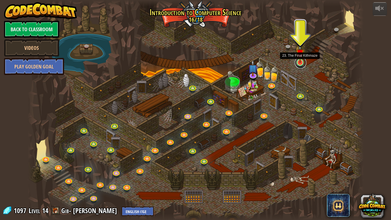
click at [299, 65] on link at bounding box center [299, 62] width 11 height 11
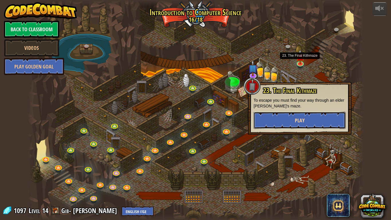
click at [298, 123] on span "Play" at bounding box center [299, 120] width 10 height 7
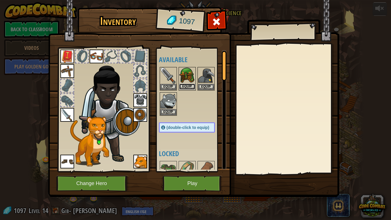
click at [190, 87] on button "Equip" at bounding box center [187, 86] width 16 height 6
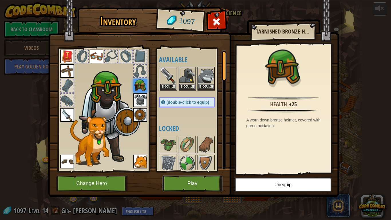
click at [197, 171] on button "Play" at bounding box center [192, 183] width 60 height 16
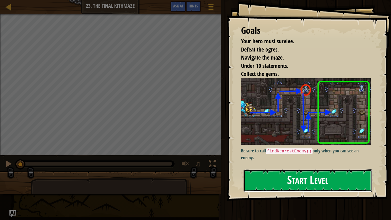
click at [281, 171] on button "Start Level" at bounding box center [307, 180] width 128 height 23
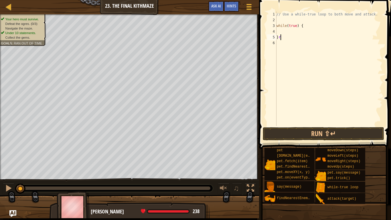
scroll to position [3, 0]
type textarea "}"
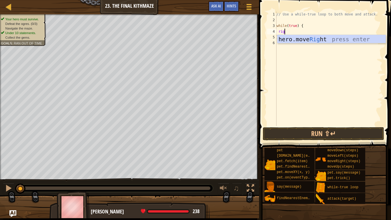
type textarea "right"
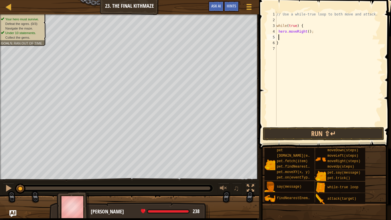
scroll to position [3, 1]
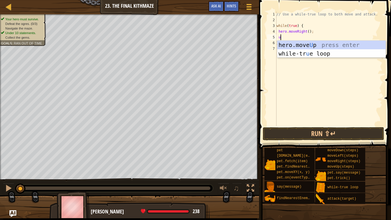
type textarea "up"
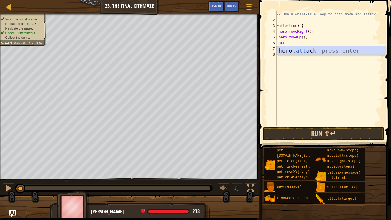
scroll to position [3, 1]
type textarea "at"
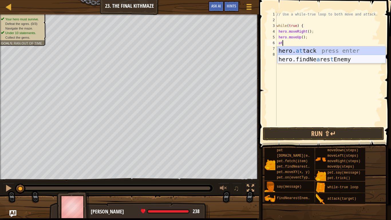
click at [336, 57] on div "hero. at tack press enter hero.findNe a res t Enemy press enter" at bounding box center [331, 63] width 108 height 34
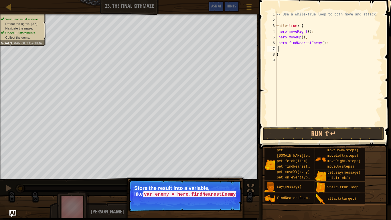
click at [211, 171] on p "Continue Store the result into a variable, like var enemy = hero.findNearestEne…" at bounding box center [185, 195] width 114 height 33
click at [278, 41] on div "// Use a while-true loop to both move and attack. while ( true ) { hero . moveR…" at bounding box center [328, 74] width 107 height 126
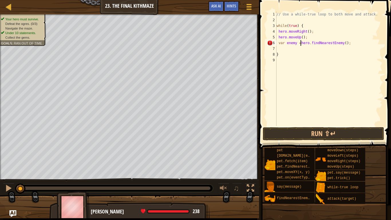
scroll to position [3, 3]
type textarea "var enemy1 = hero.findNearestEnemy();"
click at [317, 51] on div "// Use a while-true loop to both move and attack. while ( true ) { hero . moveR…" at bounding box center [328, 74] width 107 height 126
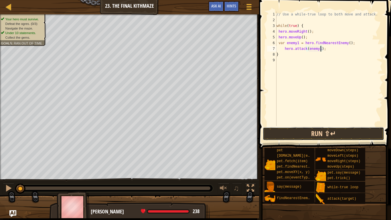
click at [321, 136] on button "Run ⇧↵" at bounding box center [322, 133] width 121 height 13
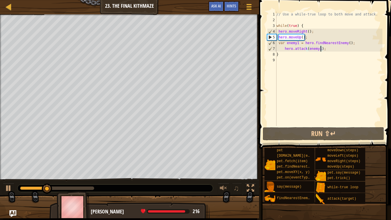
click at [316, 39] on div "// Use a while-true loop to both move and attack. while ( true ) { hero . moveR…" at bounding box center [328, 74] width 107 height 126
click at [340, 48] on div "// Use a while-true loop to both move and attack. while ( true ) { hero . moveR…" at bounding box center [328, 74] width 107 height 126
type textarea "hero.attack(enemy1);"
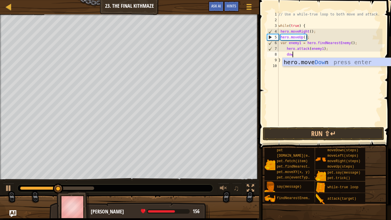
type textarea "down"
click at [334, 61] on div "hero.move Down press enter" at bounding box center [336, 71] width 108 height 26
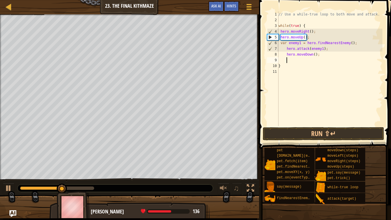
scroll to position [3, 1]
click at [315, 53] on div "// Use a while-true loop to both move and attack. while ( true ) { hero . moveR…" at bounding box center [329, 74] width 105 height 126
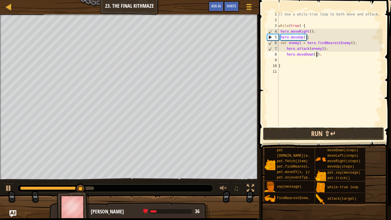
click at [319, 133] on button "Run ⇧↵" at bounding box center [322, 133] width 121 height 13
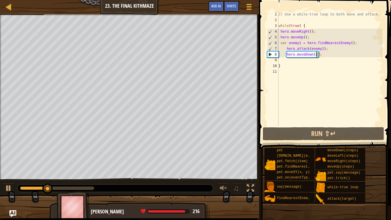
click at [329, 48] on div "// Use a while-true loop to both move and attack. while ( true ) { hero . moveR…" at bounding box center [329, 74] width 105 height 126
type textarea "hero.attack(enemy1);"
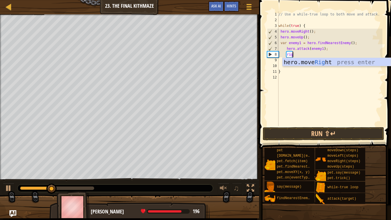
type textarea "right"
click at [325, 61] on div "hero.move Right press enter" at bounding box center [336, 71] width 108 height 26
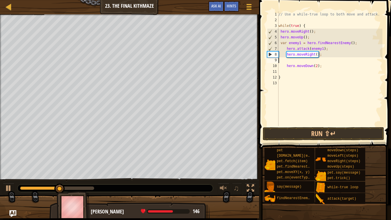
scroll to position [3, 0]
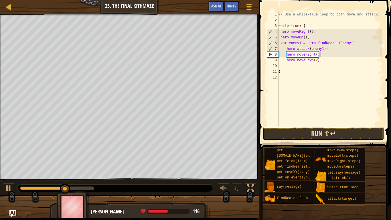
click at [320, 130] on button "Run ⇧↵" at bounding box center [322, 133] width 121 height 13
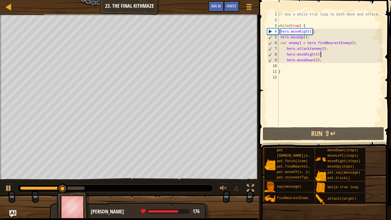
click at [323, 61] on div "// Use a while-true loop to both move and attack. while ( true ) { hero . moveR…" at bounding box center [329, 74] width 105 height 126
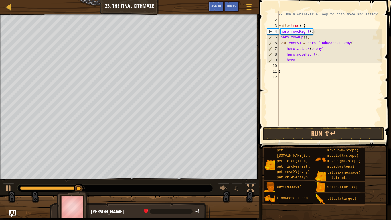
type textarea "hero"
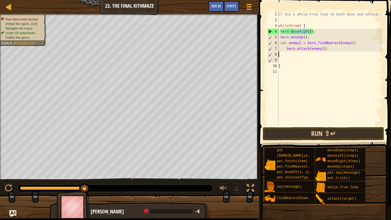
type textarea "hero.attack(enemy1);"
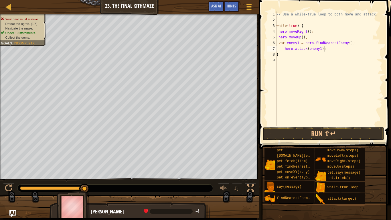
type textarea "}"
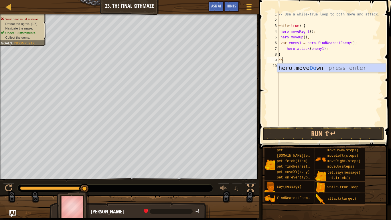
scroll to position [3, 1]
type textarea "down"
click at [317, 67] on div "hero.move Down press enter" at bounding box center [331, 76] width 108 height 26
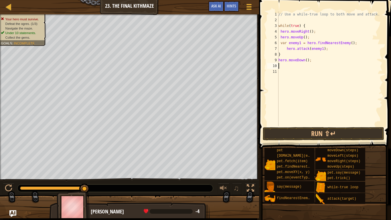
click at [307, 61] on div "// Use a while-true loop to both move and attack. while ( true ) { hero . moveR…" at bounding box center [329, 74] width 105 height 126
type textarea "hero.moveDown(2);"
click at [300, 64] on div "// Use a while-true loop to both move and attack. while ( true ) { hero . moveR…" at bounding box center [329, 74] width 105 height 126
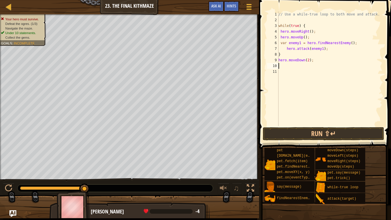
type textarea "up"
click at [332, 127] on button "Run ⇧↵" at bounding box center [322, 133] width 121 height 13
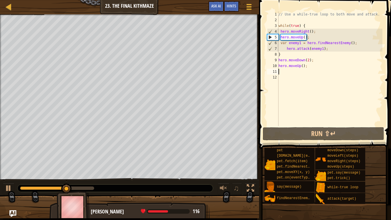
click at [312, 68] on div "// Use a while-true loop to both move and attack. while ( true ) { hero . moveR…" at bounding box center [329, 74] width 105 height 126
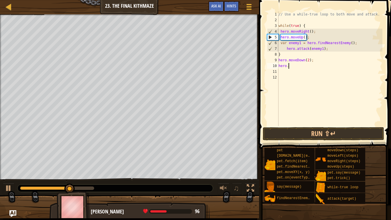
type textarea "hero"
click at [329, 51] on div "// Use a while-true loop to both move and attack. while ( true ) { hero . moveR…" at bounding box center [329, 74] width 105 height 126
type textarea "hero.attack(enemy1);"
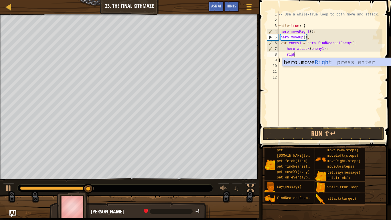
type textarea "right"
click at [331, 61] on div "hero.move Right press enter" at bounding box center [336, 71] width 108 height 26
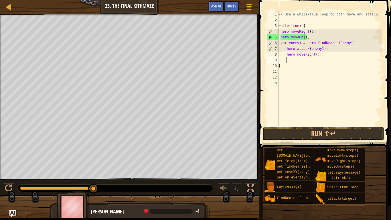
scroll to position [3, 1]
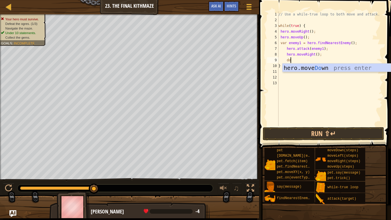
type textarea "down"
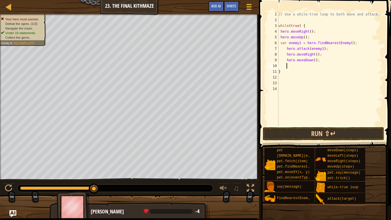
click at [315, 59] on div "// Use a while-true loop to both move and attack. while ( true ) { hero . moveR…" at bounding box center [329, 74] width 105 height 126
type textarea "hero.moveDown(2);"
click at [303, 68] on div "// Use a while-true loop to both move and attack. while ( true ) { hero . moveR…" at bounding box center [329, 74] width 105 height 126
type textarea "up"
click at [322, 134] on button "Run ⇧↵" at bounding box center [322, 133] width 121 height 13
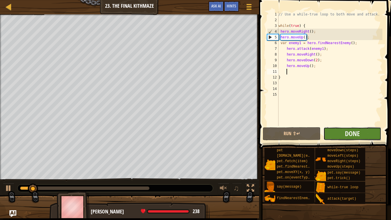
click at [336, 132] on button "Done" at bounding box center [352, 133] width 58 height 13
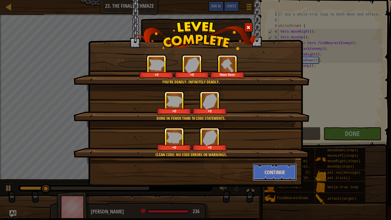
click at [273, 171] on button "Continue" at bounding box center [274, 171] width 44 height 17
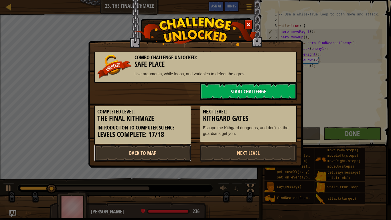
click at [176, 155] on link "Back to Map" at bounding box center [142, 152] width 97 height 17
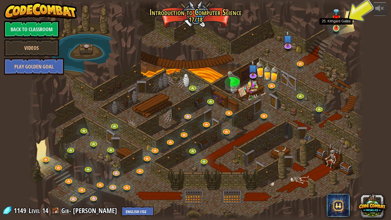
click at [336, 28] on img at bounding box center [336, 19] width 9 height 20
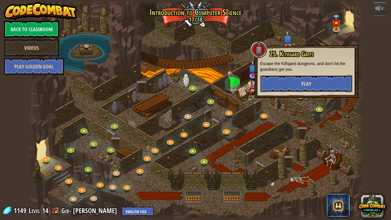
click at [316, 89] on button "Play" at bounding box center [306, 83] width 92 height 17
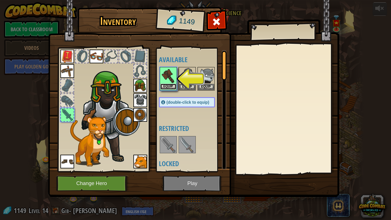
click at [170, 87] on button "Equip" at bounding box center [168, 86] width 16 height 6
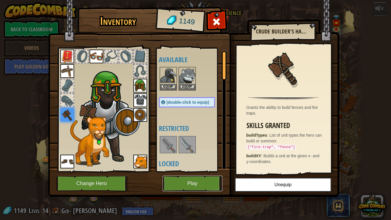
click at [202, 171] on button "Play" at bounding box center [192, 183] width 60 height 16
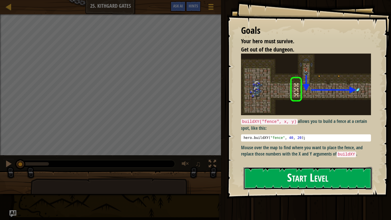
click at [311, 171] on button "Start Level" at bounding box center [307, 178] width 128 height 23
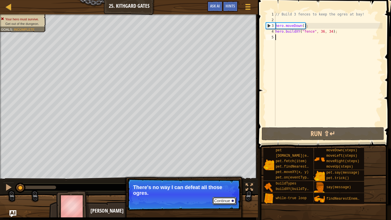
click at [221, 171] on button "Continue" at bounding box center [224, 200] width 24 height 7
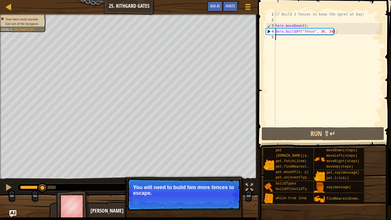
click at [207, 171] on p "You will need to build two more fences to escape." at bounding box center [184, 189] width 102 height 11
click at [221, 171] on button "Continue" at bounding box center [224, 200] width 24 height 7
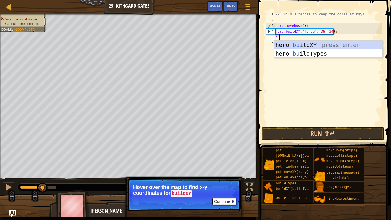
scroll to position [3, 1]
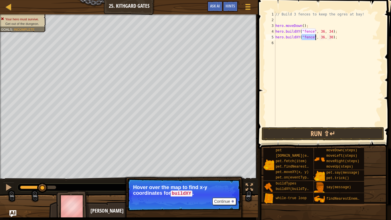
click at [322, 37] on div "// Build 3 fences to keep the ogres at bay! hero . moveDown ( ) ; hero . buildX…" at bounding box center [328, 74] width 108 height 126
type textarea "hero.buildXY("fence", 36, 31);"
click at [345, 37] on div "// Build 3 fences to keep the ogres at bay! hero . moveDown ( ) ; hero . buildX…" at bounding box center [328, 74] width 108 height 126
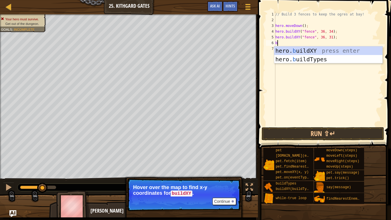
scroll to position [3, 1]
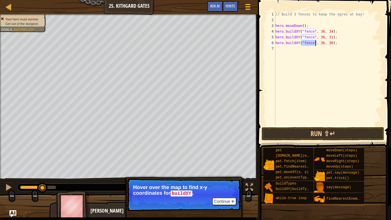
click at [330, 43] on div "// Build 3 fences to keep the ogres at bay! hero . moveDown ( ) ; hero . buildX…" at bounding box center [328, 74] width 108 height 126
type textarea "hero.buildXY("fence", 36, 27);"
click at [314, 132] on button "Run ⇧↵" at bounding box center [322, 133] width 122 height 13
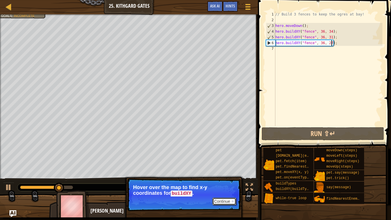
click at [221, 171] on button "Continue" at bounding box center [224, 200] width 24 height 7
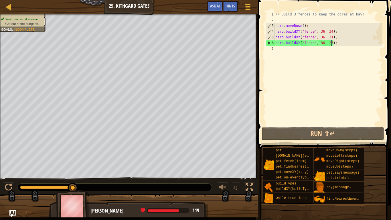
click at [322, 51] on div "// Build 3 fences to keep the ogres at bay! hero . moveDown ( ) ; hero . buildX…" at bounding box center [328, 74] width 108 height 126
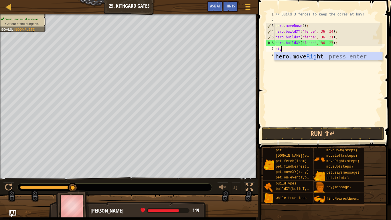
type textarea "right"
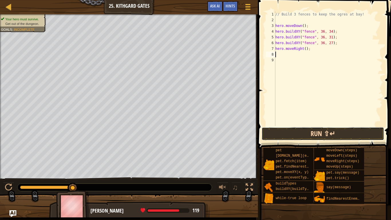
click at [319, 139] on button "Run ⇧↵" at bounding box center [322, 133] width 122 height 13
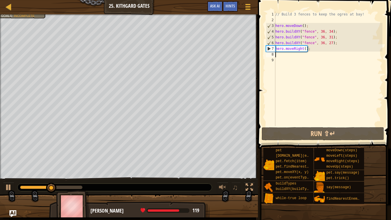
click at [308, 51] on div "// Build 3 fences to keep the ogres at bay! hero . moveDown ( ) ; hero . buildX…" at bounding box center [328, 74] width 108 height 126
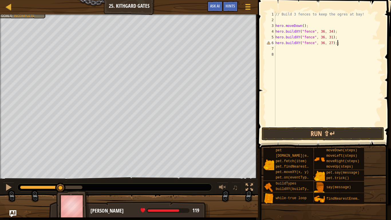
type textarea "hero.buildXY("fence", 36, 27);"
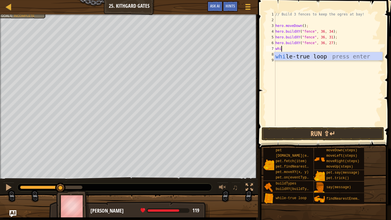
type textarea "while"
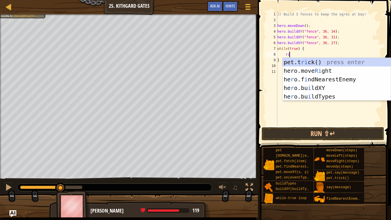
type textarea "right"
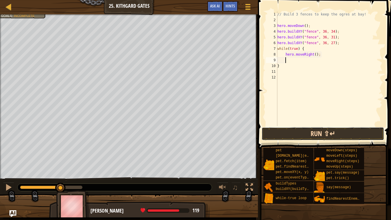
click at [329, 134] on button "Run ⇧↵" at bounding box center [322, 133] width 122 height 13
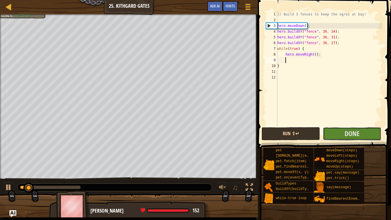
click at [329, 134] on button "Done" at bounding box center [352, 133] width 58 height 13
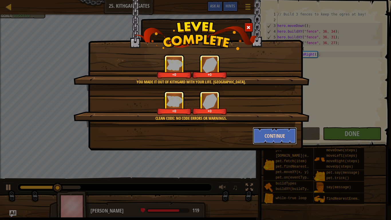
click at [275, 137] on button "Continue" at bounding box center [274, 135] width 44 height 17
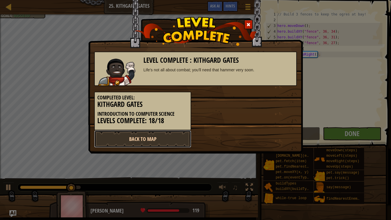
click at [172, 136] on link "Back to Map" at bounding box center [142, 138] width 97 height 17
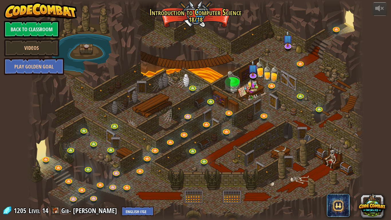
click at [349, 19] on div at bounding box center [195, 110] width 336 height 220
drag, startPoint x: 333, startPoint y: 52, endPoint x: 302, endPoint y: 74, distance: 38.6
click at [302, 74] on div at bounding box center [195, 110] width 336 height 220
click at [287, 47] on link at bounding box center [287, 44] width 11 height 11
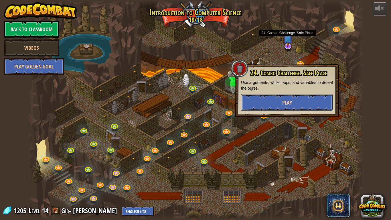
click at [288, 101] on span "Play" at bounding box center [287, 102] width 10 height 7
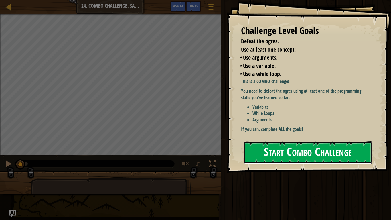
click at [297, 147] on button "Start Combo Challenge" at bounding box center [307, 152] width 128 height 23
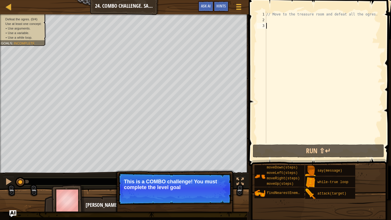
click at [220, 171] on p "Continue This is a COMBO challenge! You must complete the level goal" at bounding box center [175, 188] width 114 height 32
click at [220, 171] on p "Continue This is a COMBO challenge! You must complete the level goal using at l…" at bounding box center [175, 188] width 114 height 32
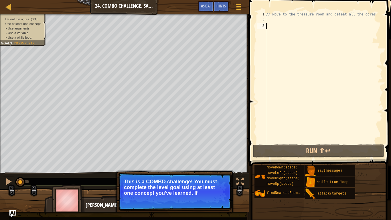
click at [213, 171] on p "Continue This is a COMBO challenge! You must complete the level goal using at l…" at bounding box center [175, 191] width 114 height 38
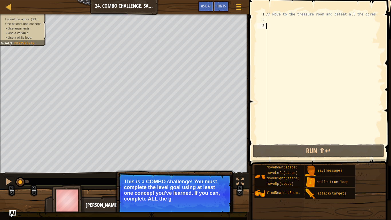
click at [213, 171] on p "Continue This is a COMBO challenge! You must complete the level goal using at l…" at bounding box center [175, 193] width 114 height 43
click at [217, 171] on button "Continue" at bounding box center [215, 205] width 24 height 7
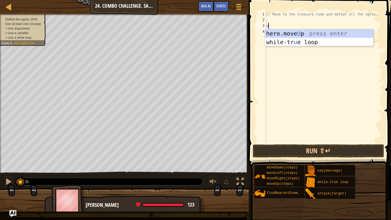
type textarea "up"
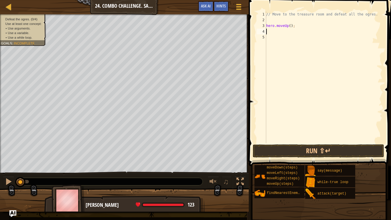
scroll to position [3, 0]
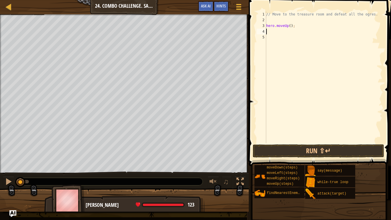
click at [291, 29] on div "// Move to the treasure room and defeat all the ogres. hero . moveUp ( ) ;" at bounding box center [323, 82] width 117 height 143
click at [290, 26] on div "// Move to the treasure room and defeat all the ogres. hero . moveUp ( ) ;" at bounding box center [323, 82] width 117 height 143
type textarea "hero.moveUp(4);"
click at [299, 37] on div "// Move to the treasure room and defeat all the ogres. hero . moveUp ( 4 ) ;" at bounding box center [323, 82] width 117 height 143
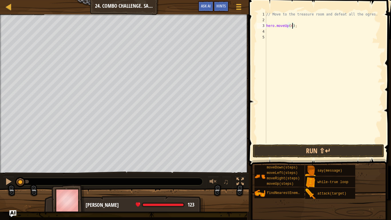
scroll to position [3, 0]
click at [294, 33] on div "// Move to the treasure room and defeat all the ogres. hero . moveUp ( 4 ) ;" at bounding box center [323, 82] width 117 height 143
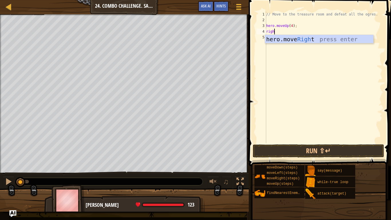
type textarea "right"
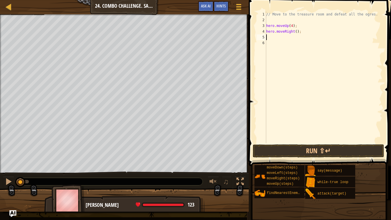
click at [297, 32] on div "// Move to the treasure room and defeat all the ogres. hero . moveUp ( 4 ) ; he…" at bounding box center [323, 82] width 117 height 143
type textarea "hero.moveRight(4);"
click at [292, 37] on div "// Move to the treasure room and defeat all the ogres. hero . moveUp ( 4 ) ; he…" at bounding box center [323, 82] width 117 height 143
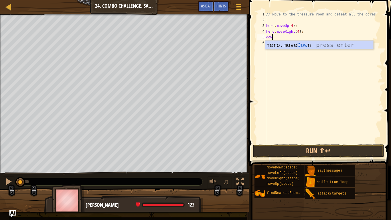
type textarea "down"
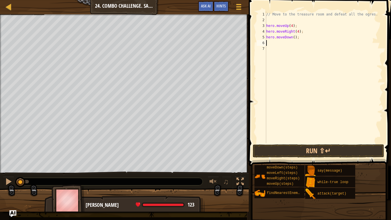
click at [294, 37] on div "// Move to the treasure room and defeat all the ogres. hero . moveUp ( 4 ) ; he…" at bounding box center [323, 82] width 117 height 143
type textarea "hero.moveDown(3);"
click at [288, 43] on div "// Move to the treasure room and defeat all the ogres. hero . moveUp ( 4 ) ; he…" at bounding box center [323, 82] width 117 height 143
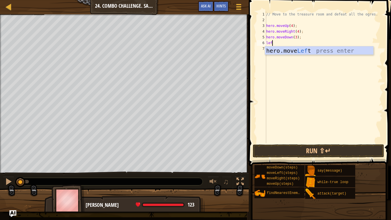
type textarea "left"
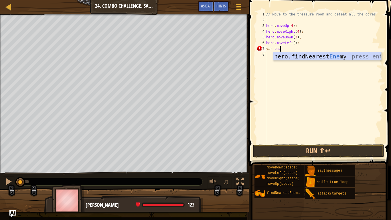
type textarea "var enem"
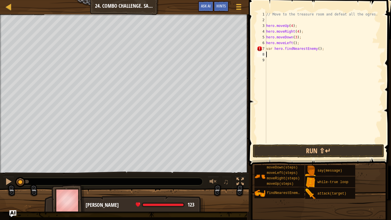
click at [318, 48] on div "// Move to the treasure room and defeat all the ogres. hero . moveUp ( 4 ) ; he…" at bounding box center [323, 82] width 117 height 143
type textarea "var hero.findNearestEnemy();"
click at [305, 57] on div "// Move to the treasure room and defeat all the ogres. hero . moveUp ( 4 ) ; he…" at bounding box center [323, 82] width 117 height 143
click at [316, 46] on div "// Move to the treasure room and defeat all the ogres. hero . moveUp ( 4 ) ; he…" at bounding box center [323, 82] width 117 height 143
click at [319, 50] on div "// Move to the treasure room and defeat all the ogres. hero . moveUp ( 4 ) ; he…" at bounding box center [323, 82] width 117 height 143
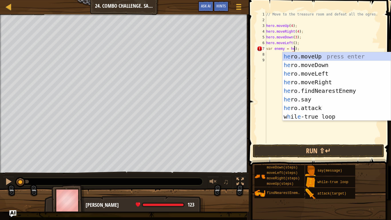
scroll to position [3, 5]
click at [333, 90] on div "hero .moveUp press enter hero .moveDown press enter hero .moveLeft press enter …" at bounding box center [336, 95] width 108 height 86
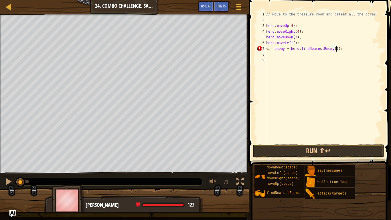
click at [284, 49] on div "// Move to the treasure room and defeat all the ogres. hero . moveUp ( 4 ) ; he…" at bounding box center [323, 82] width 117 height 143
type textarea "var enemy1 = hero.findNearestEnemy());"
click at [281, 54] on div "// Move to the treasure room and defeat all the ogres. hero . moveUp ( 4 ) ; he…" at bounding box center [323, 82] width 117 height 143
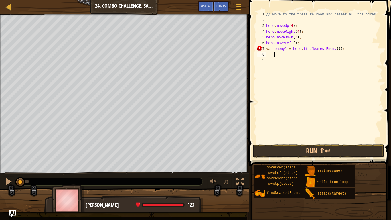
click at [339, 48] on div "// Move to the treasure room and defeat all the ogres. hero . moveUp ( 4 ) ; he…" at bounding box center [323, 82] width 117 height 143
type textarea "var enemy1 = hero.findNearestEnemy();"
click at [308, 55] on div "// Move to the treasure room and defeat all the ogres. hero . moveUp ( 4 ) ; he…" at bounding box center [323, 82] width 117 height 143
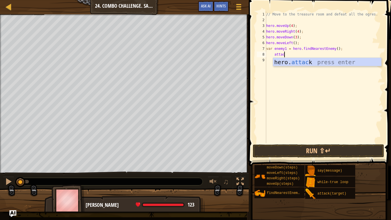
scroll to position [3, 3]
click at [304, 61] on div "hero. attack press enter" at bounding box center [327, 71] width 108 height 26
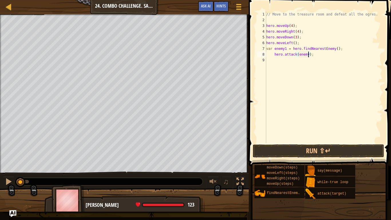
scroll to position [3, 6]
click at [327, 147] on button "Run ⇧↵" at bounding box center [317, 150] width 131 height 13
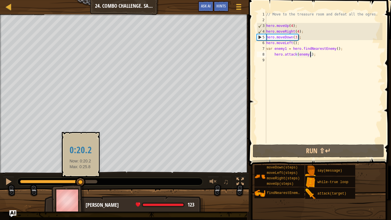
drag, startPoint x: 37, startPoint y: 180, endPoint x: 80, endPoint y: 182, distance: 43.8
click at [80, 171] on div at bounding box center [80, 182] width 10 height 10
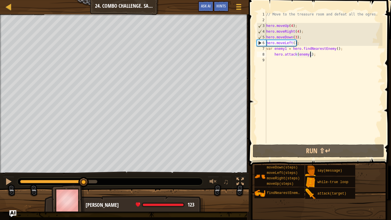
click at [300, 43] on div "// Move to the treasure room and defeat all the ogres. hero . moveUp ( 4 ) ; he…" at bounding box center [323, 82] width 117 height 143
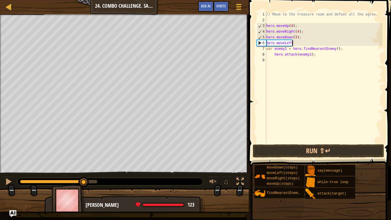
scroll to position [3, 1]
type textarea "hero"
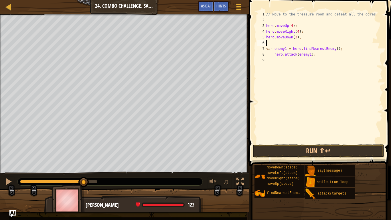
type textarea "hero.moveDown(3);"
click at [319, 55] on div "// Move to the treasure room and defeat all the ogres. hero . moveUp ( 4 ) ; he…" at bounding box center [323, 82] width 117 height 143
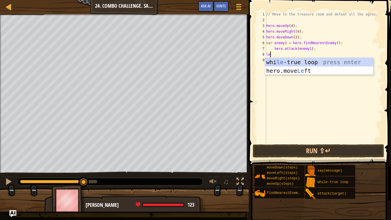
type textarea "left"
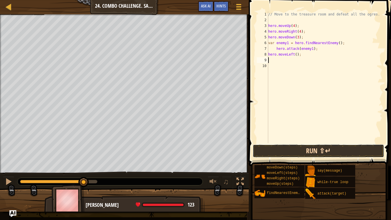
click at [331, 152] on button "Run ⇧↵" at bounding box center [317, 150] width 131 height 13
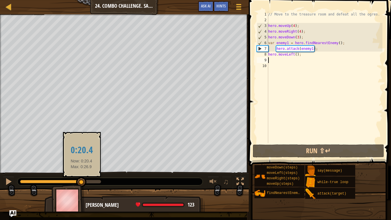
drag, startPoint x: 76, startPoint y: 182, endPoint x: 82, endPoint y: 181, distance: 5.8
click at [82, 171] on div at bounding box center [60, 181] width 81 height 3
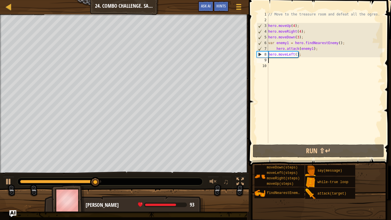
click at [316, 49] on div "// Move to the treasure room and defeat all the ogres. hero . moveUp ( 4 ) ; he…" at bounding box center [324, 82] width 115 height 143
type textarea "hero.attack(enemy1);"
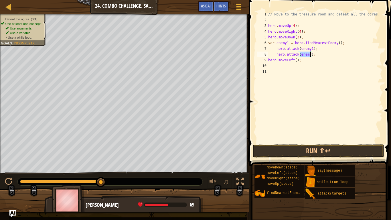
scroll to position [3, 6]
click at [301, 63] on div "// Move to the treasure room and defeat all the ogres. hero . moveUp ( 4 ) ; he…" at bounding box center [324, 82] width 115 height 143
type textarea "hero"
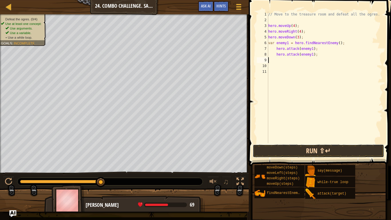
click at [313, 148] on button "Run ⇧↵" at bounding box center [317, 150] width 131 height 13
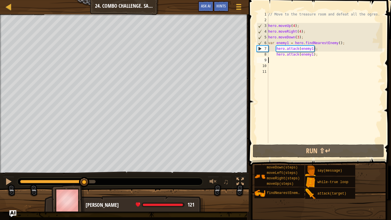
click at [84, 171] on div at bounding box center [57, 181] width 75 height 3
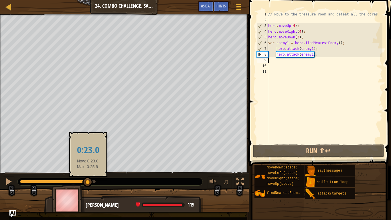
drag, startPoint x: 83, startPoint y: 181, endPoint x: 88, endPoint y: 178, distance: 5.1
click at [88, 171] on div at bounding box center [87, 182] width 10 height 10
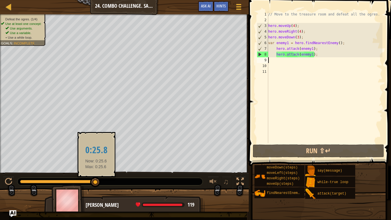
drag, startPoint x: 88, startPoint y: 178, endPoint x: 96, endPoint y: 176, distance: 8.5
click at [96, 171] on div at bounding box center [95, 182] width 10 height 10
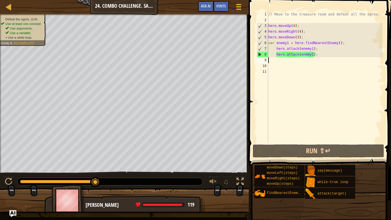
click at [304, 37] on div "// Move to the treasure room and defeat all the ogres. hero . moveUp ( 4 ) ; he…" at bounding box center [324, 82] width 115 height 143
type textarea "hero.moveDown(3);"
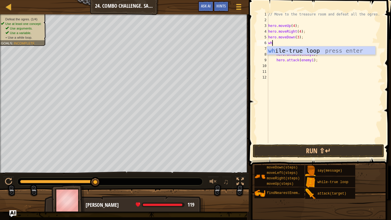
type textarea "while"
click at [309, 50] on div "while -true loop press enter" at bounding box center [321, 59] width 108 height 26
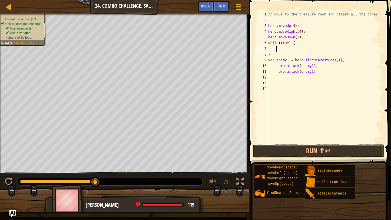
click at [284, 55] on div "// Move to the treasure room and defeat all the ogres. hero . moveUp ( 4 ) ; he…" at bounding box center [324, 82] width 115 height 143
type textarea "}"
click at [319, 82] on div "// Move to the treasure room and defeat all the ogres. hero . moveUp ( 4 ) ; he…" at bounding box center [324, 82] width 115 height 143
type textarea "}"
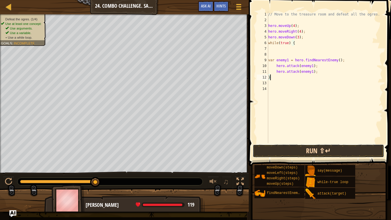
click at [324, 146] on button "Run ⇧↵" at bounding box center [317, 150] width 131 height 13
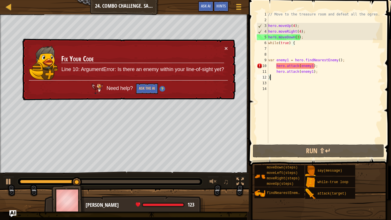
click at [229, 47] on div "× Fix Your Code Line 10: ArgumentError: Is there an enemy within your line-of-s…" at bounding box center [128, 69] width 214 height 63
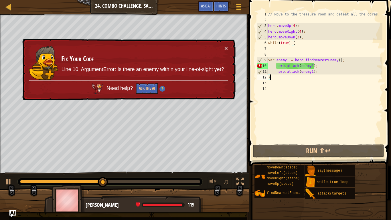
click at [287, 49] on div "// Move to the treasure room and defeat all the ogres. hero . moveUp ( 4 ) ; he…" at bounding box center [324, 82] width 115 height 143
click at [308, 35] on div "// Move to the treasure room and defeat all the ogres. hero . moveUp ( 4 ) ; he…" at bounding box center [324, 82] width 115 height 143
type textarea "hero.moveDown(3);"
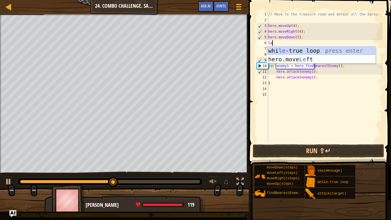
type textarea "left"
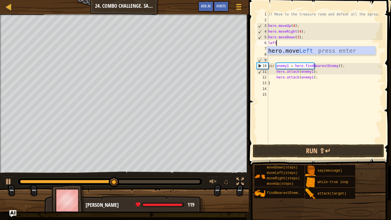
scroll to position [3, 1]
click at [304, 51] on div "hero.move Left press enter" at bounding box center [321, 59] width 108 height 26
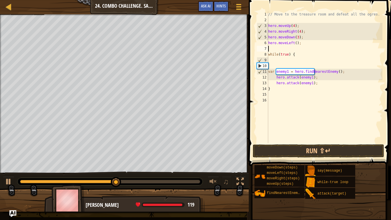
scroll to position [3, 0]
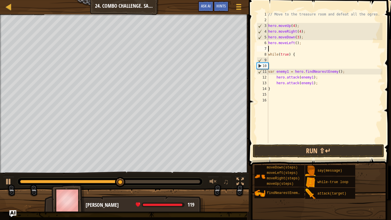
click at [312, 83] on div "// Move to the treasure room and defeat all the ogres. hero . moveUp ( 4 ) ; he…" at bounding box center [324, 82] width 115 height 143
click at [314, 83] on div "// Move to the treasure room and defeat all the ogres. hero . moveUp ( 4 ) ; he…" at bounding box center [324, 82] width 115 height 143
type textarea ";"
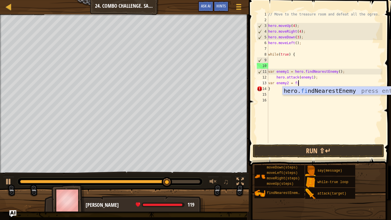
type textarea "var enemy2 = find"
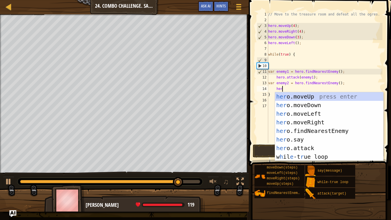
type textarea "h"
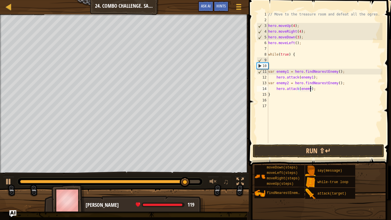
scroll to position [3, 6]
click at [332, 146] on button "Run ⇧↵" at bounding box center [317, 150] width 131 height 13
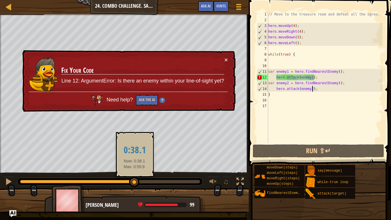
click at [134, 171] on div at bounding box center [110, 181] width 180 height 3
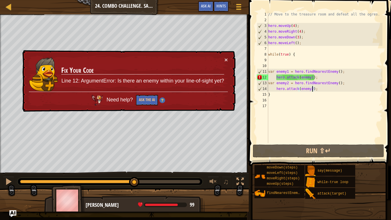
click at [223, 57] on td "Fix Your Code Line 12: ArgumentError: Is there an enemy within your line-of-sig…" at bounding box center [142, 74] width 163 height 35
click at [225, 59] on button "×" at bounding box center [225, 60] width 3 height 6
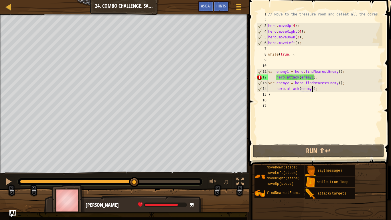
click at [312, 78] on div "// Move to the treasure room and defeat all the ogres. hero . moveUp ( 4 ) ; he…" at bounding box center [324, 82] width 115 height 143
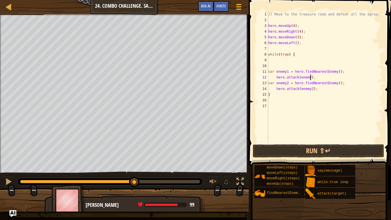
click at [287, 71] on div "// Move to the treasure room and defeat all the ogres. hero . moveUp ( 4 ) ; he…" at bounding box center [324, 82] width 115 height 143
click at [318, 91] on div "// Move to the treasure room and defeat all the ogres. hero . moveUp ( 4 ) ; he…" at bounding box center [324, 82] width 115 height 143
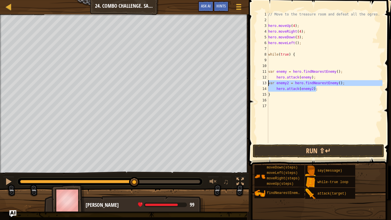
drag, startPoint x: 318, startPoint y: 91, endPoint x: 267, endPoint y: 82, distance: 52.1
click at [267, 82] on div "hero.attack(enemy2); 1 2 3 4 5 6 7 8 9 10 11 12 13 14 15 16 17 // Move to the t…" at bounding box center [318, 77] width 127 height 132
type textarea "var enemy2 = hero.findNearestEnemy(); hero.attack(enemy2);"
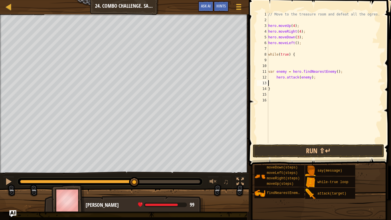
scroll to position [3, 0]
click at [306, 155] on button "Run ⇧↵" at bounding box center [317, 150] width 131 height 13
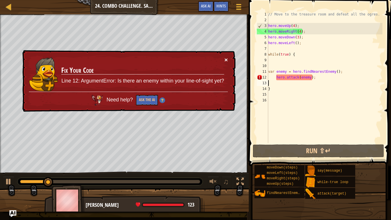
click at [226, 59] on button "×" at bounding box center [225, 60] width 3 height 6
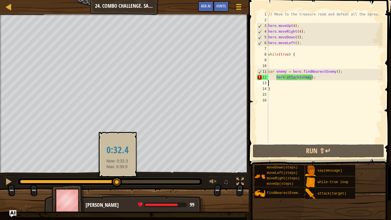
drag, startPoint x: 108, startPoint y: 182, endPoint x: 117, endPoint y: 181, distance: 9.5
click at [117, 171] on div at bounding box center [110, 181] width 180 height 3
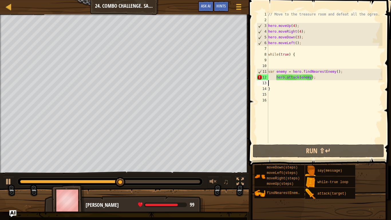
click at [295, 43] on div "// Move to the treasure room and defeat all the ogres. hero . moveUp ( 4 ) ; he…" at bounding box center [324, 82] width 115 height 143
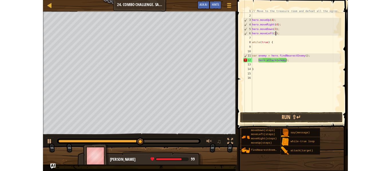
scroll to position [3, 4]
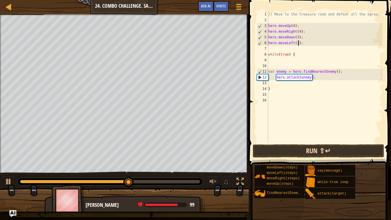
type textarea "hero.moveLeft(2);"
click at [327, 150] on button "Run ⇧↵" at bounding box center [317, 150] width 131 height 13
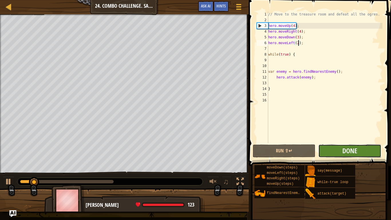
click at [339, 153] on button "Done" at bounding box center [349, 150] width 63 height 13
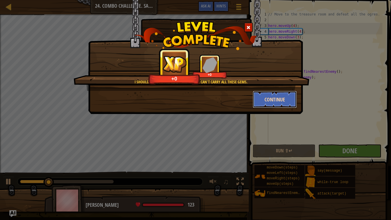
click at [271, 96] on button "Continue" at bounding box center [274, 99] width 44 height 17
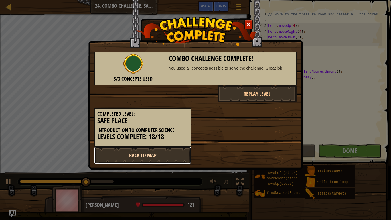
click at [161, 152] on link "Back to Map" at bounding box center [142, 154] width 97 height 17
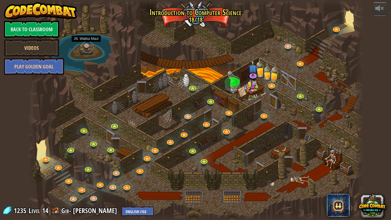
click at [86, 45] on link at bounding box center [87, 46] width 11 height 11
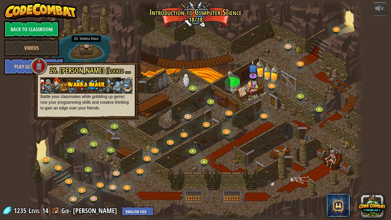
click at [226, 23] on div at bounding box center [195, 110] width 336 height 220
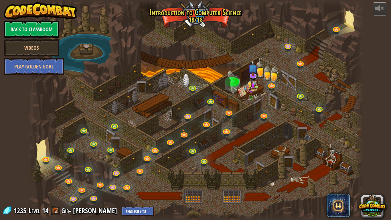
click at [390, 0] on div "powered by Back to Classroom Videos Play Golden Goal 25. Kithgard Gates Escape …" at bounding box center [195, 110] width 391 height 220
